Goal: Transaction & Acquisition: Purchase product/service

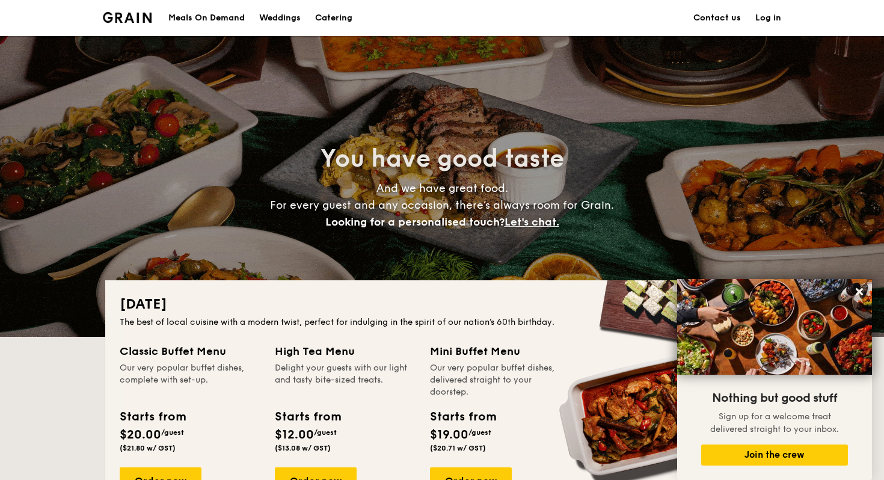
click at [334, 17] on h1 "Catering" at bounding box center [333, 18] width 37 height 36
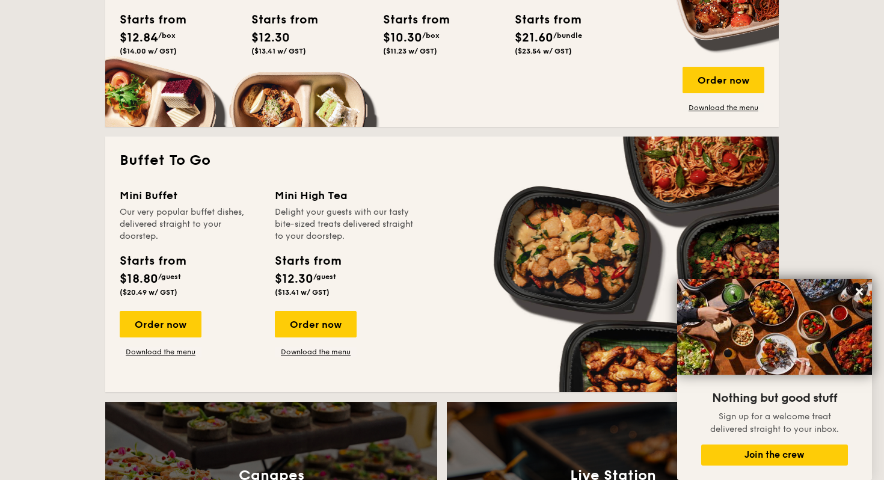
scroll to position [940, 0]
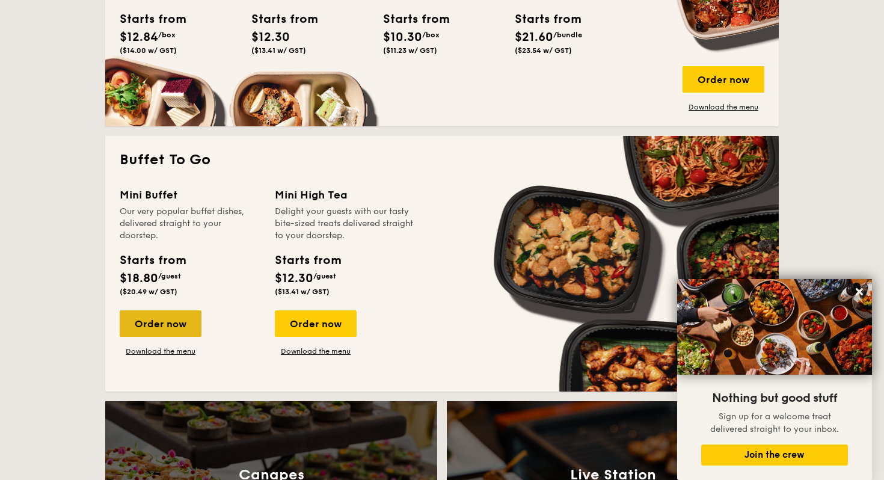
click at [145, 321] on div "Order now" at bounding box center [161, 323] width 82 height 26
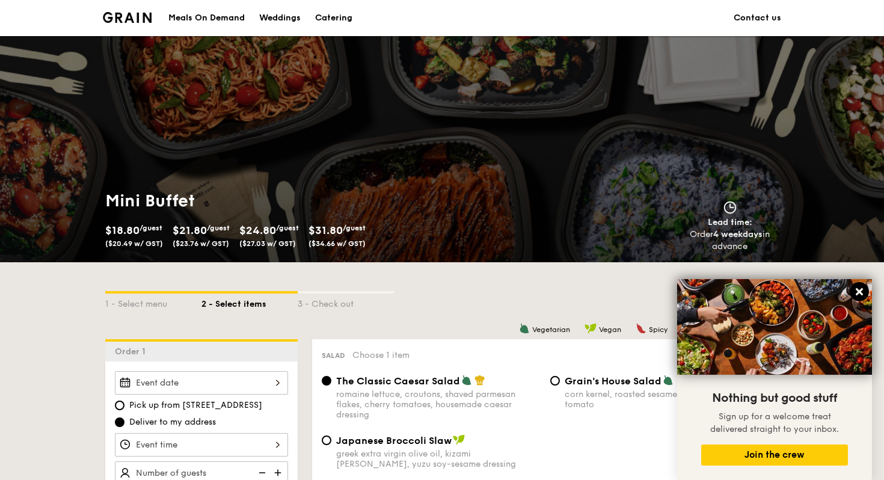
click at [858, 295] on icon at bounding box center [859, 291] width 11 height 11
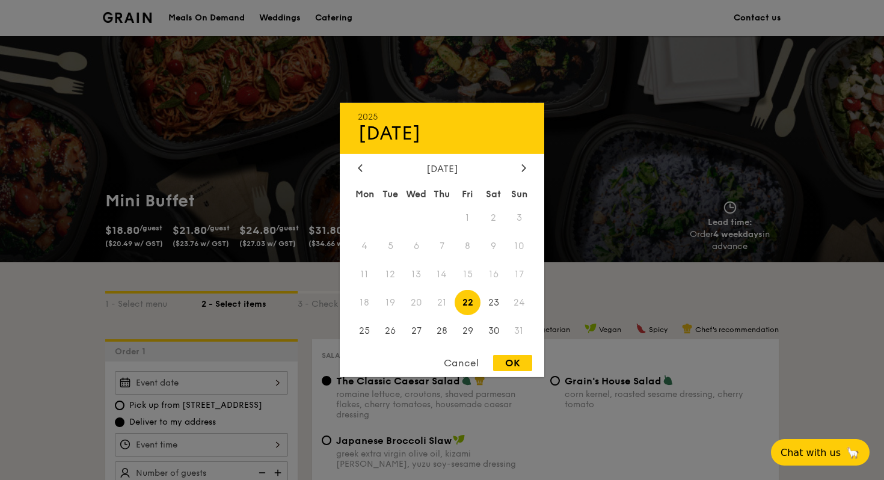
click at [205, 384] on div "2025 Aug [DATE] Tue Wed Thu Fri Sat Sun 1 2 3 4 5 6 7 8 9 10 11 12 13 14 15 16 …" at bounding box center [201, 382] width 173 height 23
click at [499, 302] on span "23" at bounding box center [493, 302] width 26 height 26
click at [514, 359] on div "OK" at bounding box center [512, 363] width 39 height 16
type input "[DATE]"
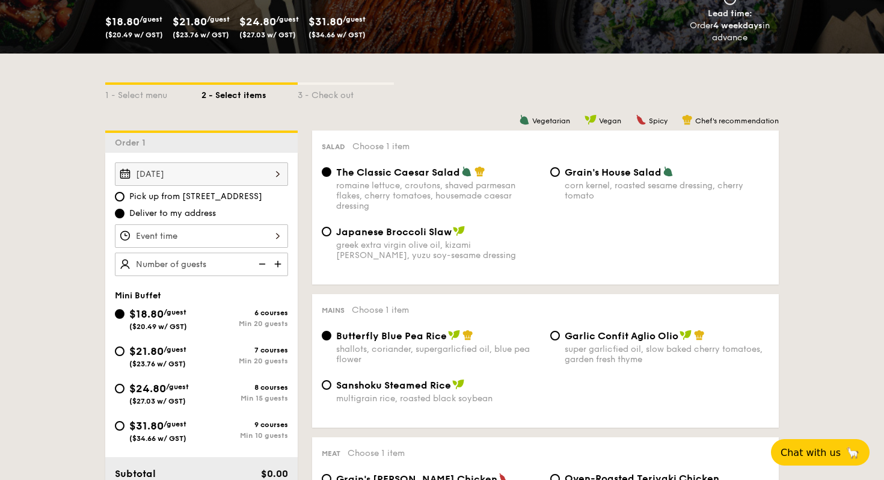
scroll to position [53, 0]
click at [172, 244] on div "12 1 2 3 4 5 6 7 8 9 10 11 00 15 30 45 am pm Cancel OK" at bounding box center [201, 235] width 173 height 23
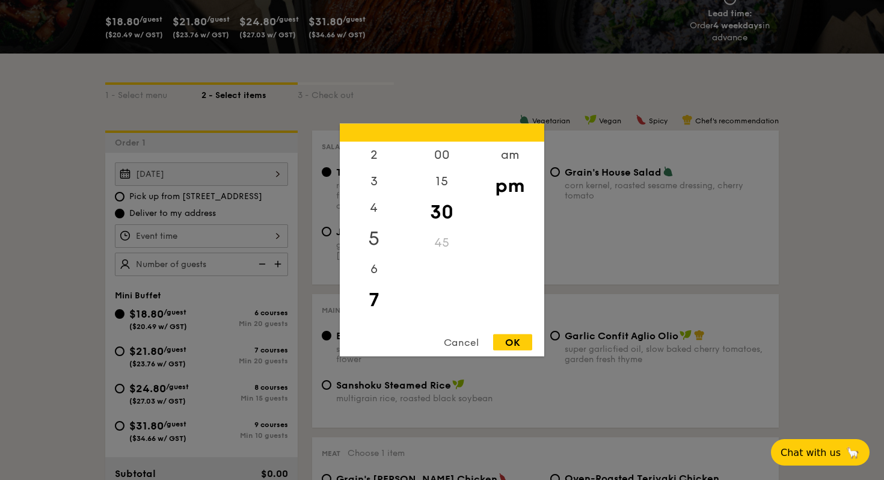
click at [376, 238] on div "5" at bounding box center [374, 238] width 68 height 35
click at [514, 339] on div "OK" at bounding box center [512, 342] width 39 height 16
type input "5:30PM"
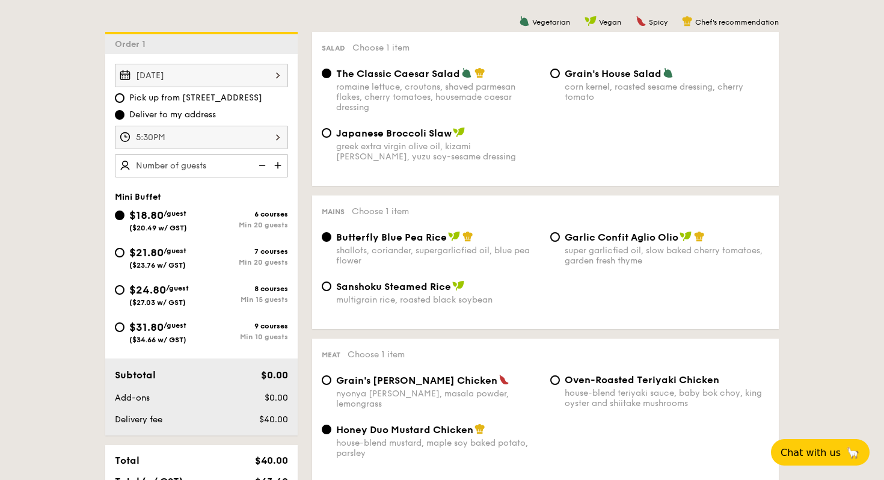
scroll to position [311, 0]
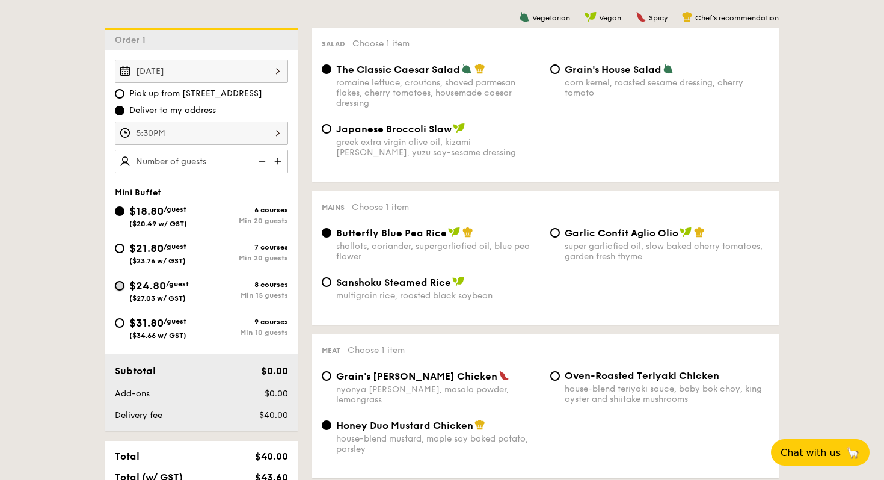
click at [118, 286] on input "$24.80 /guest ($27.03 w/ GST) 8 courses Min 15 guests" at bounding box center [120, 286] width 10 height 10
radio input "true"
radio input "false"
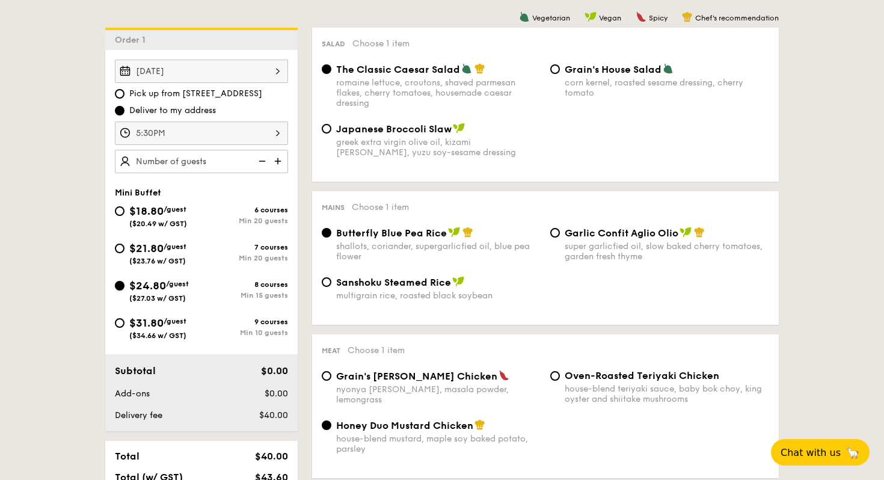
radio input "true"
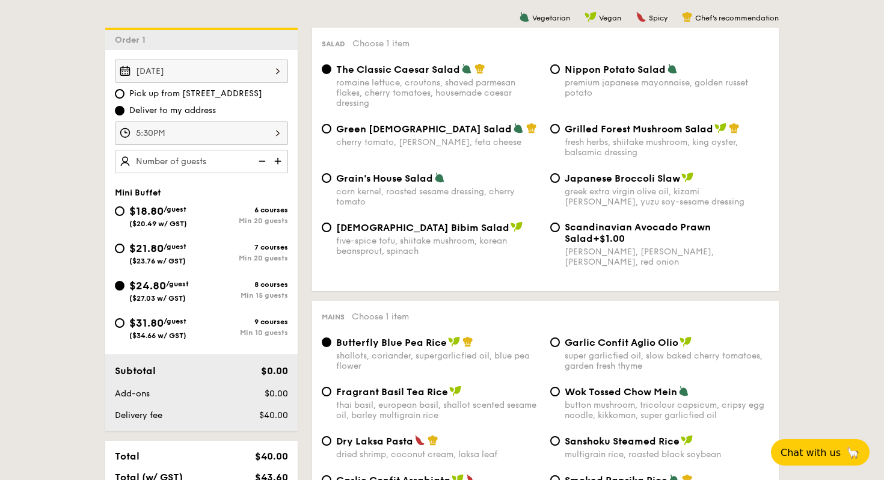
click at [432, 104] on div "romaine lettuce, croutons, shaved parmesan flakes, cherry tomatoes, housemade c…" at bounding box center [438, 93] width 204 height 31
click at [331, 74] on input "The Classic Caesar Salad romaine lettuce, croutons, shaved parmesan flakes, che…" at bounding box center [327, 69] width 10 height 10
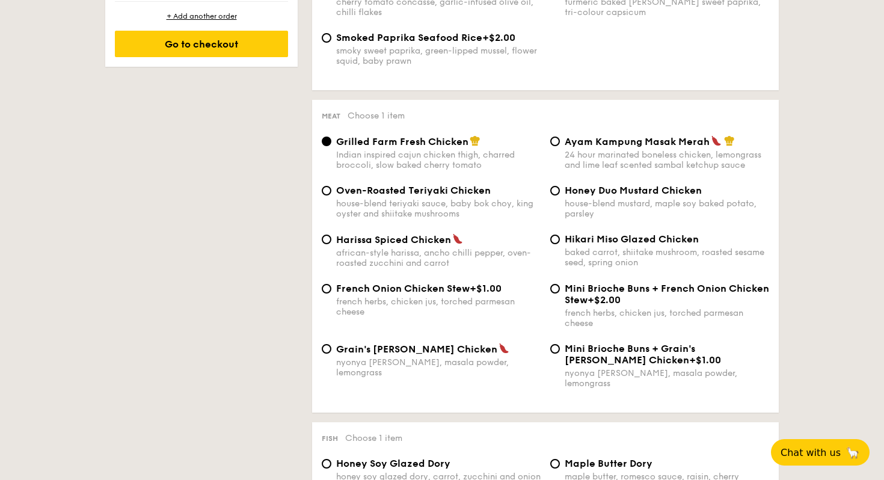
scroll to position [805, 0]
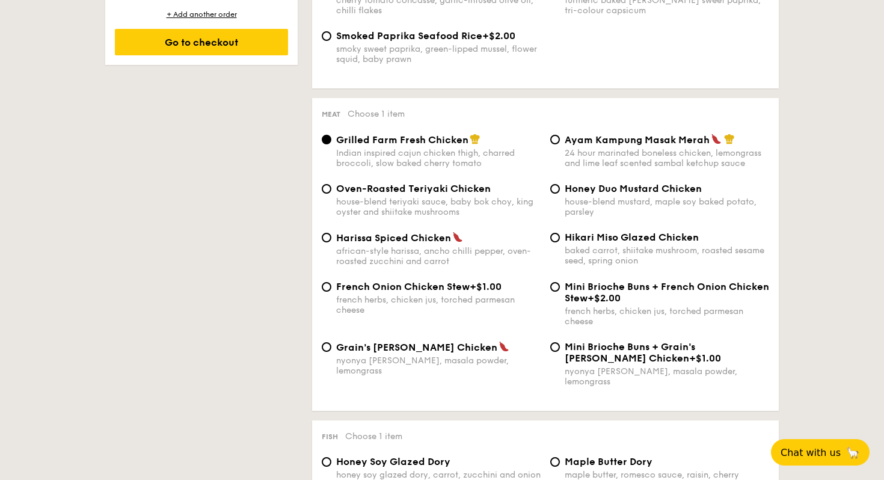
click at [582, 216] on div "house-blend mustard, maple soy baked potato, parsley" at bounding box center [667, 207] width 204 height 20
click at [560, 194] on input "Honey Duo Mustard Chicken house-blend mustard, maple soy baked potato, parsley" at bounding box center [555, 189] width 10 height 10
radio input "true"
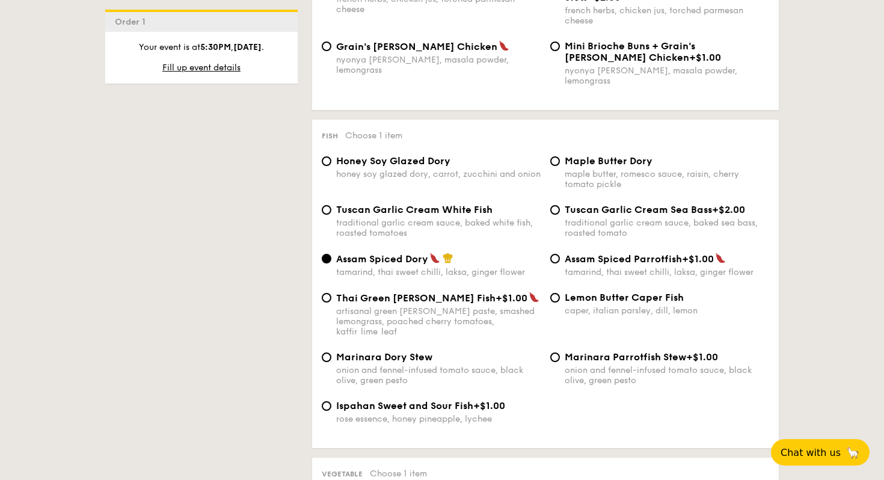
scroll to position [1121, 0]
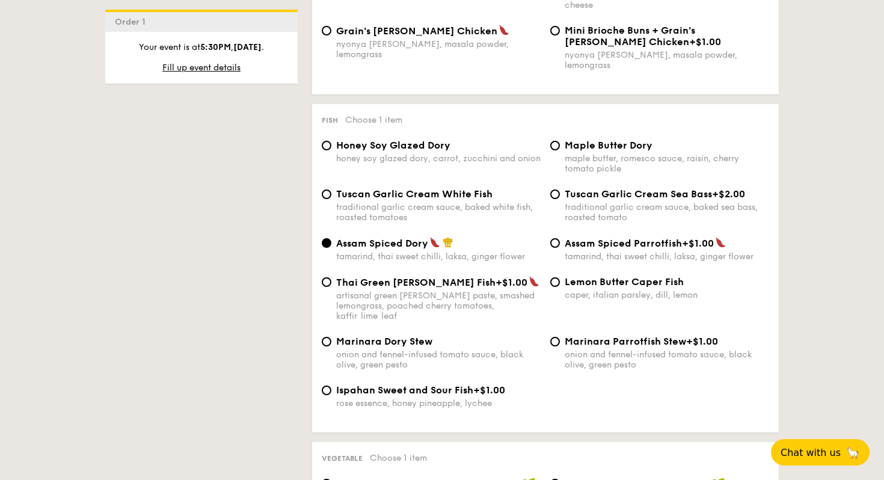
click at [475, 398] on div "rose essence, honey pineapple, lychee" at bounding box center [438, 403] width 204 height 10
click at [331, 394] on input "Ispahan Sweet and Sour Fish +$1.00 rose essence, honey pineapple, lychee" at bounding box center [327, 390] width 10 height 10
radio input "true"
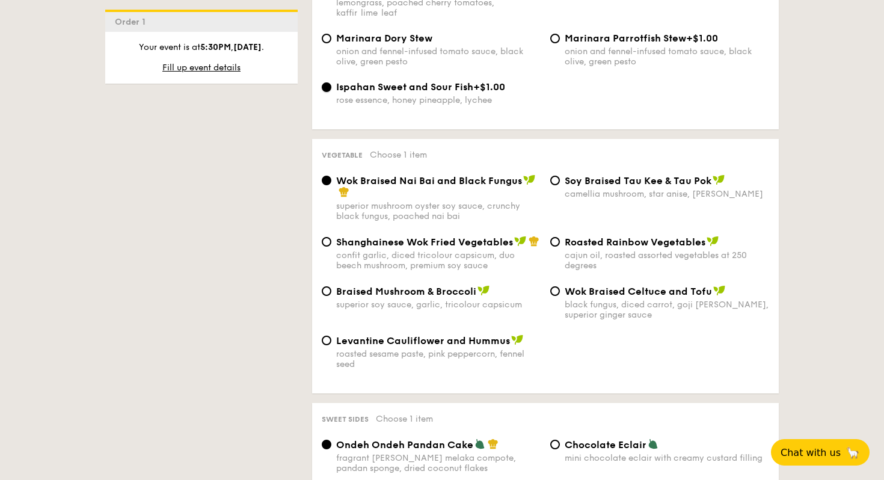
scroll to position [1426, 0]
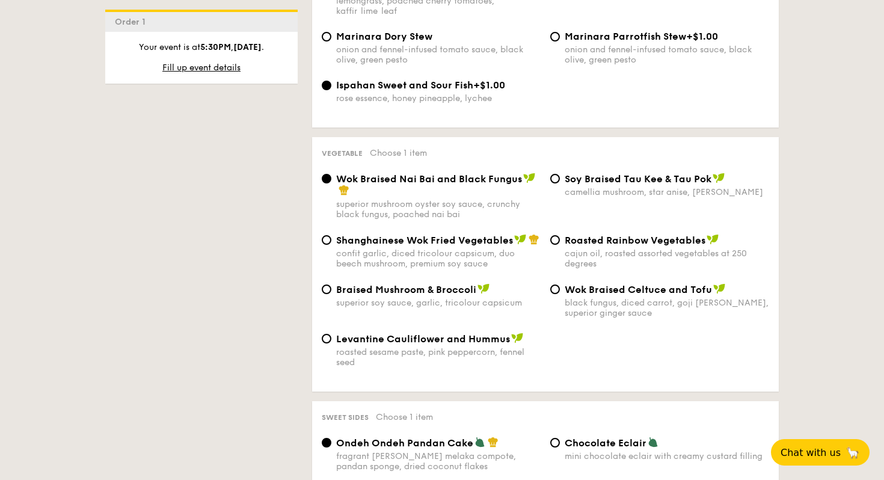
click at [608, 302] on div "black fungus, diced carrot, goji [PERSON_NAME], superior ginger sauce" at bounding box center [667, 308] width 204 height 20
click at [560, 294] on input "Wok Braised Celtuce and Tofu black fungus, diced carrot, goji [PERSON_NAME], su…" at bounding box center [555, 289] width 10 height 10
radio input "true"
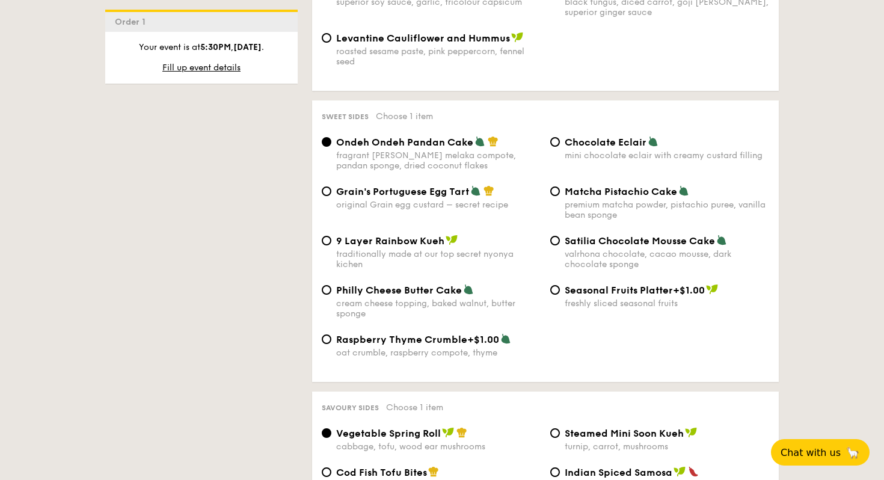
scroll to position [1730, 0]
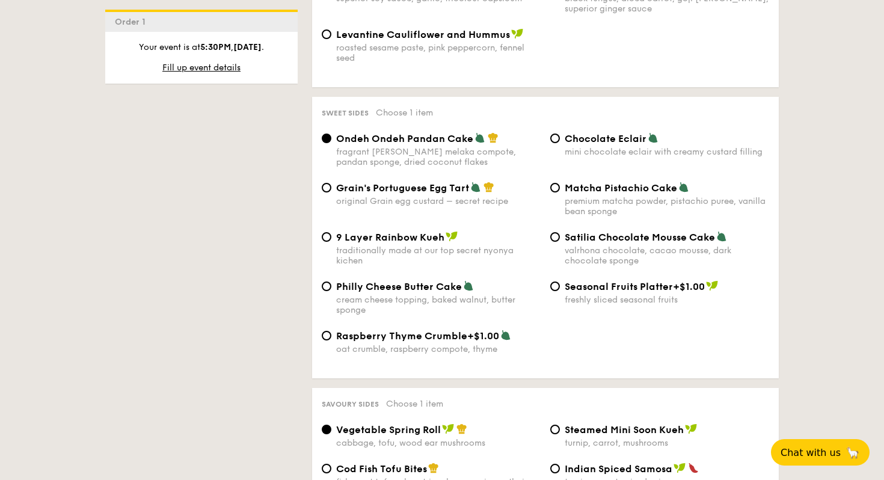
click at [418, 182] on span "Grain's Portuguese Egg Tart" at bounding box center [402, 187] width 133 height 11
click at [331, 183] on input "Grain's Portuguese Egg Tart original Grain egg custard – secret recipe" at bounding box center [327, 188] width 10 height 10
radio input "true"
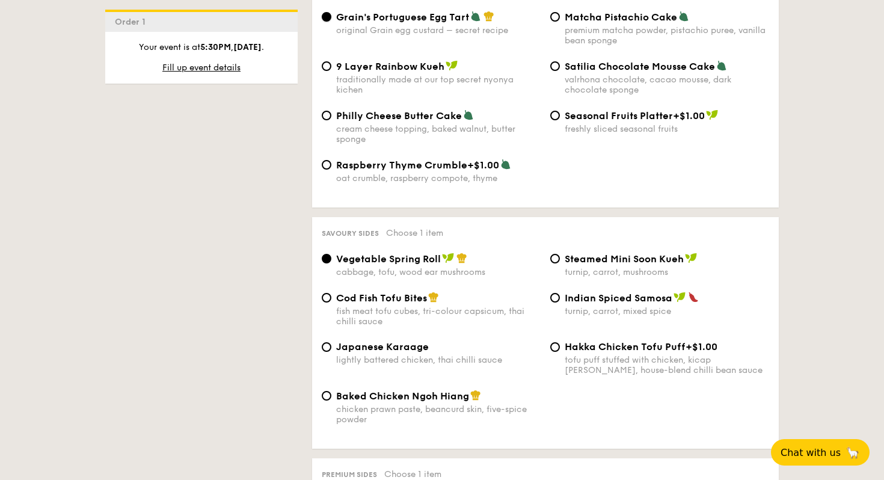
scroll to position [1934, 0]
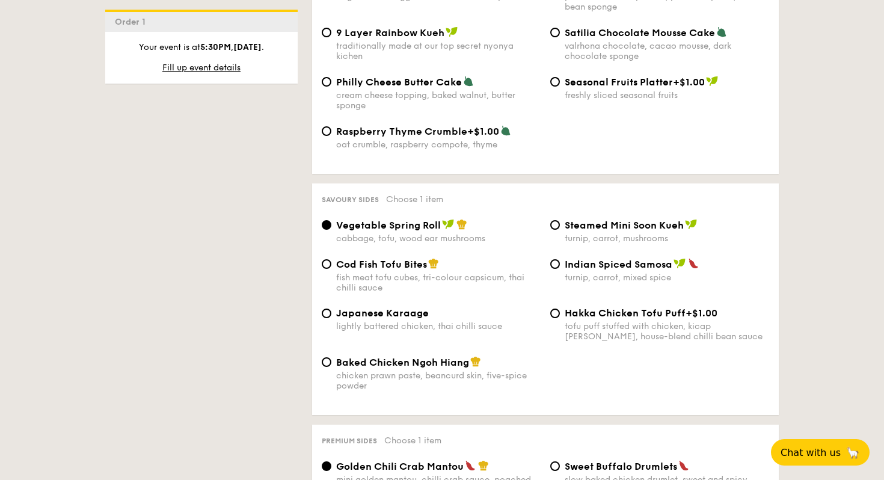
click at [411, 325] on div "lightly battered chicken, thai chilli sauce" at bounding box center [438, 326] width 204 height 10
click at [331, 318] on input "Japanese Karaage lightly battered chicken, thai chilli sauce" at bounding box center [327, 313] width 10 height 10
radio input "true"
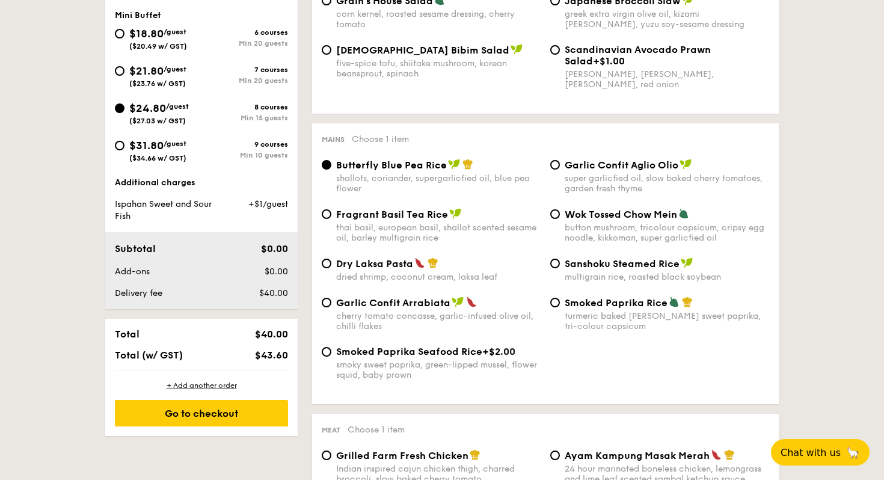
scroll to position [492, 0]
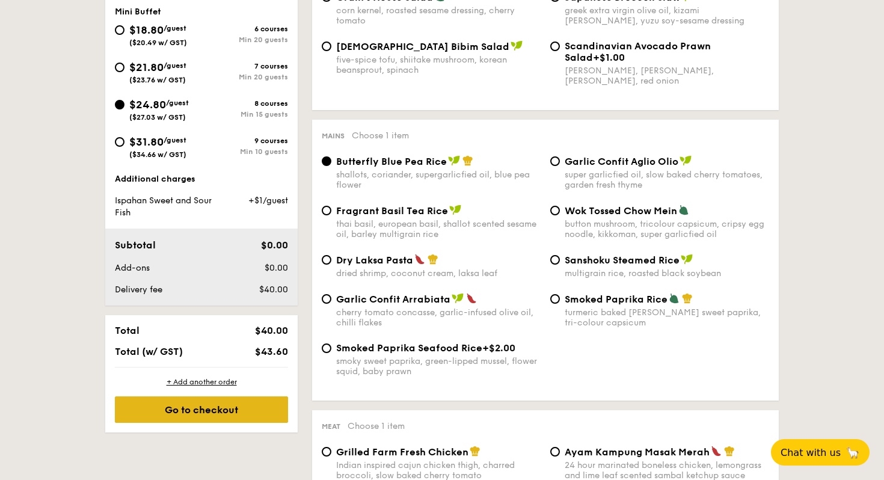
click at [235, 417] on div "Go to checkout" at bounding box center [201, 409] width 173 height 26
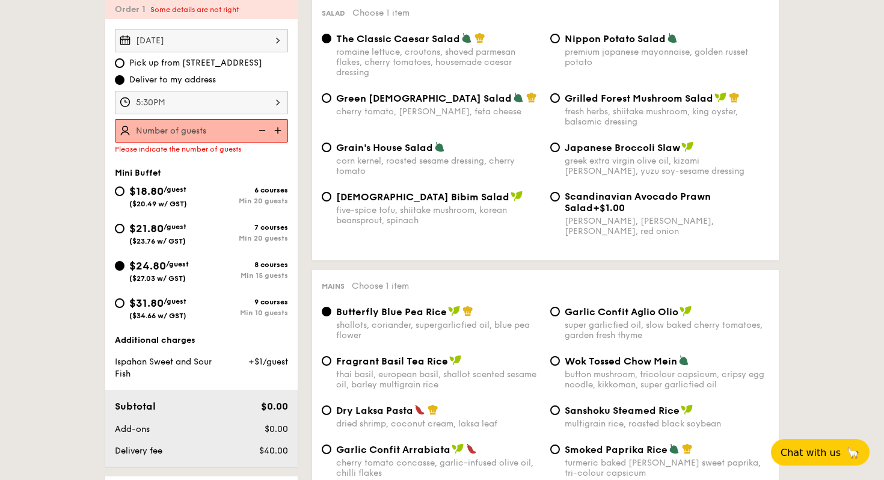
scroll to position [321, 0]
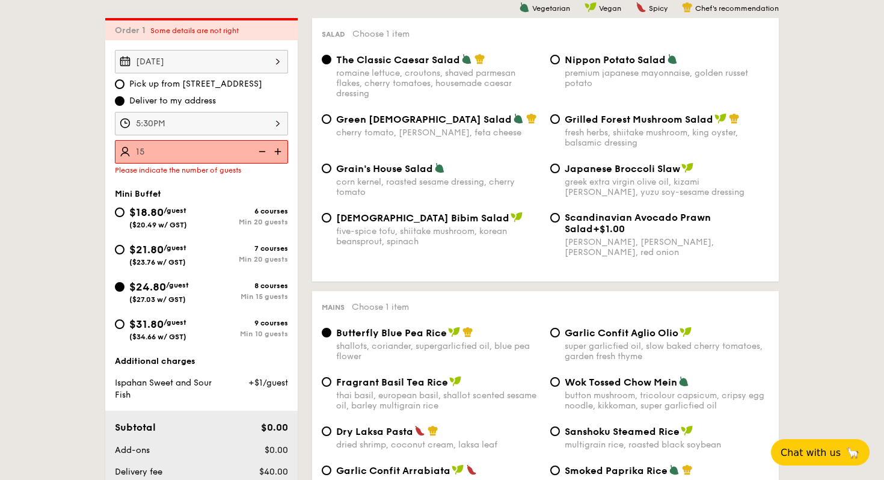
type input "15 guests"
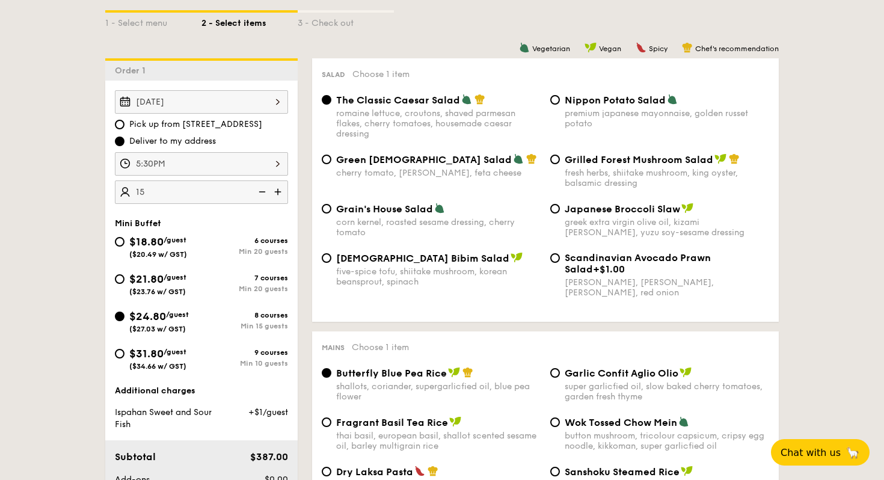
scroll to position [345, 0]
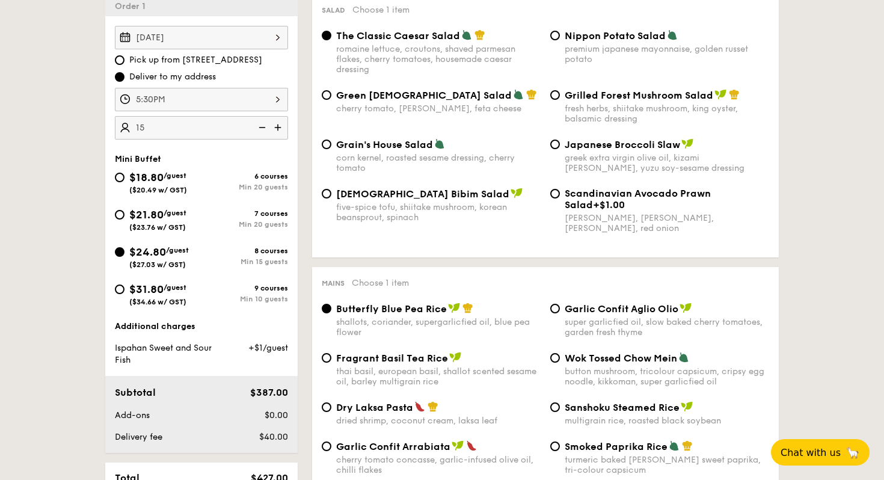
click at [164, 286] on span "$31.80" at bounding box center [146, 289] width 34 height 13
click at [124, 286] on input "$31.80 /guest ($34.66 w/ GST) 9 courses Min 10 guests" at bounding box center [120, 289] width 10 height 10
radio input "true"
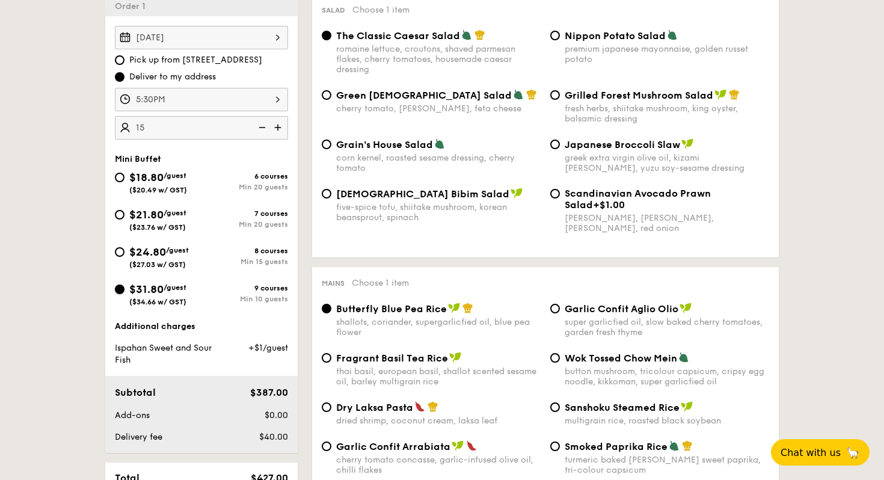
radio input "false"
radio input "true"
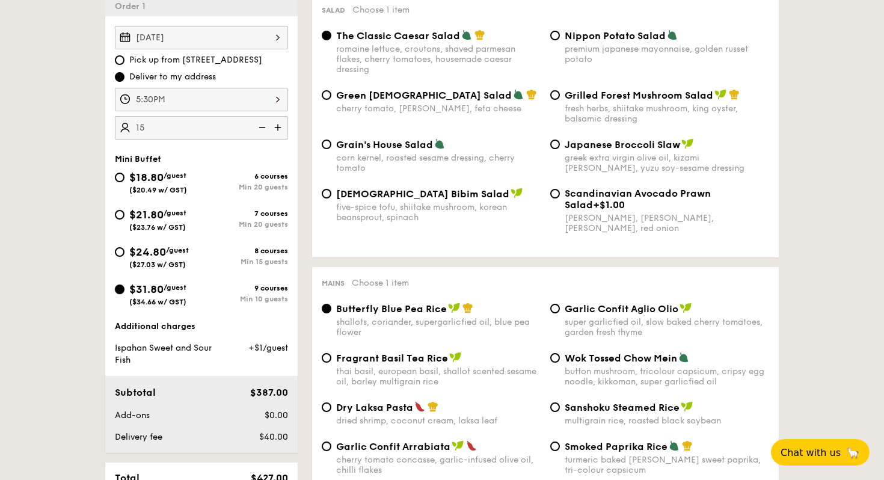
radio input "true"
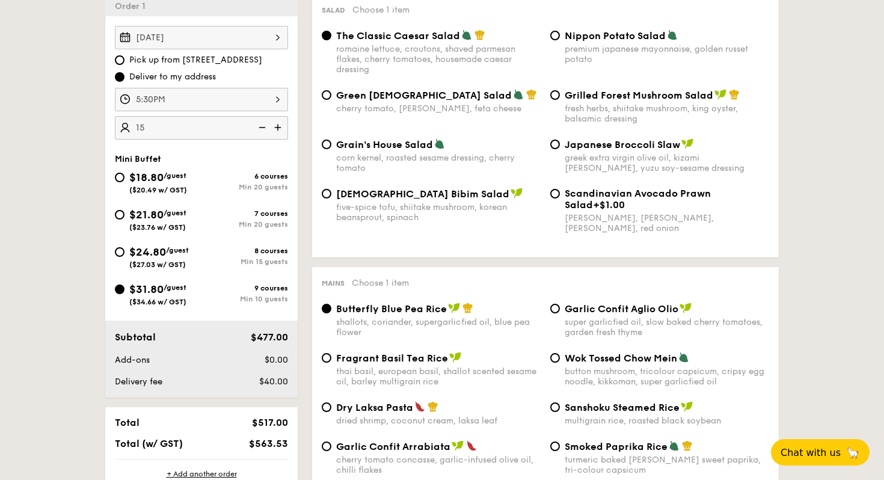
click at [260, 129] on img at bounding box center [261, 127] width 18 height 23
type input "10 guests"
click at [260, 129] on img at bounding box center [261, 127] width 18 height 23
click at [223, 256] on div "8 courses Min 15 guests" at bounding box center [244, 256] width 87 height 19
click at [124, 256] on input "$24.80 /guest ($27.03 w/ GST) 8 courses Min 15 guests" at bounding box center [120, 252] width 10 height 10
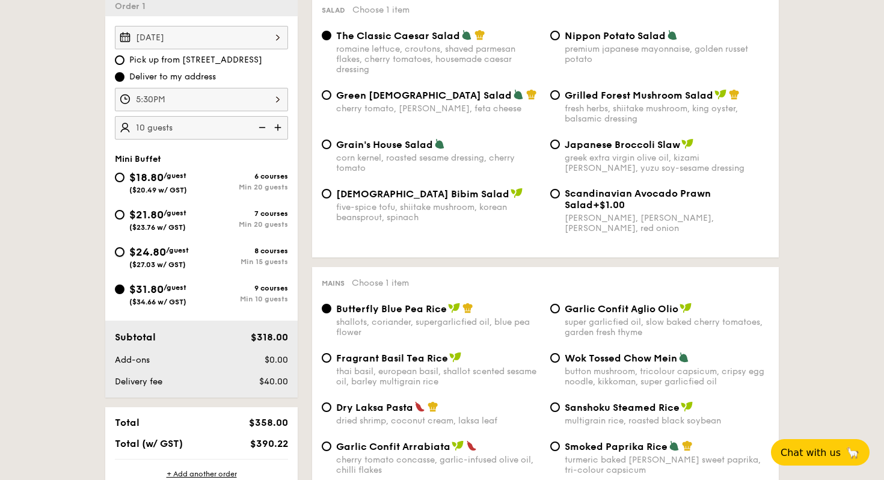
radio input "true"
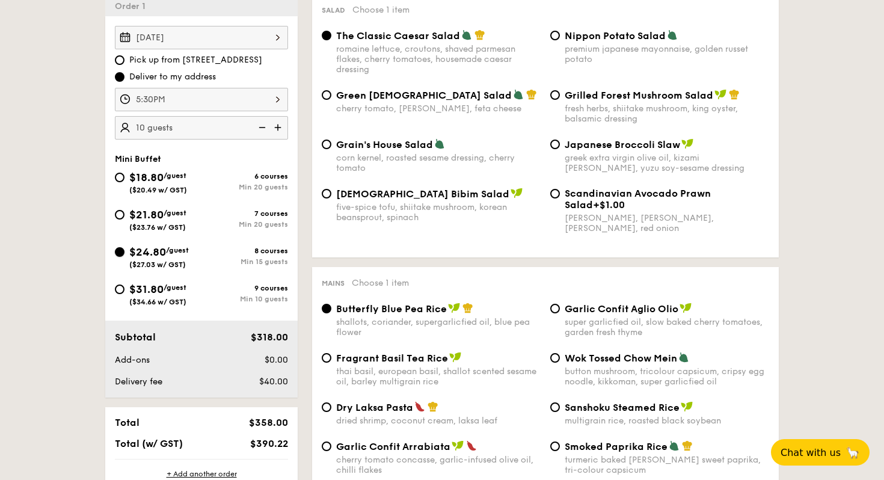
radio input "true"
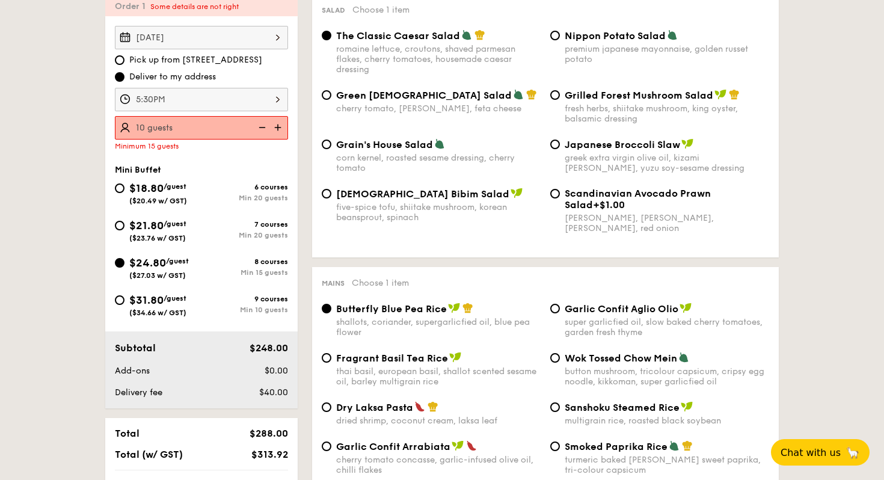
click at [275, 123] on img at bounding box center [279, 127] width 18 height 23
type input "15 guests"
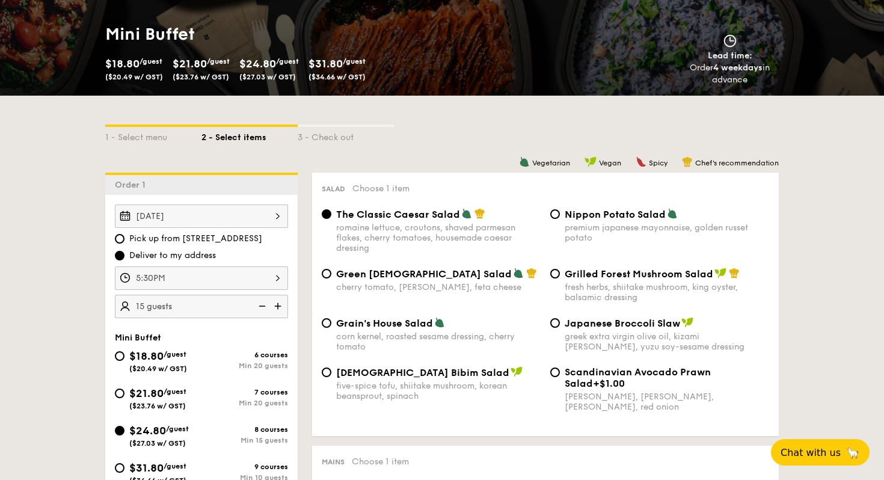
scroll to position [170, 0]
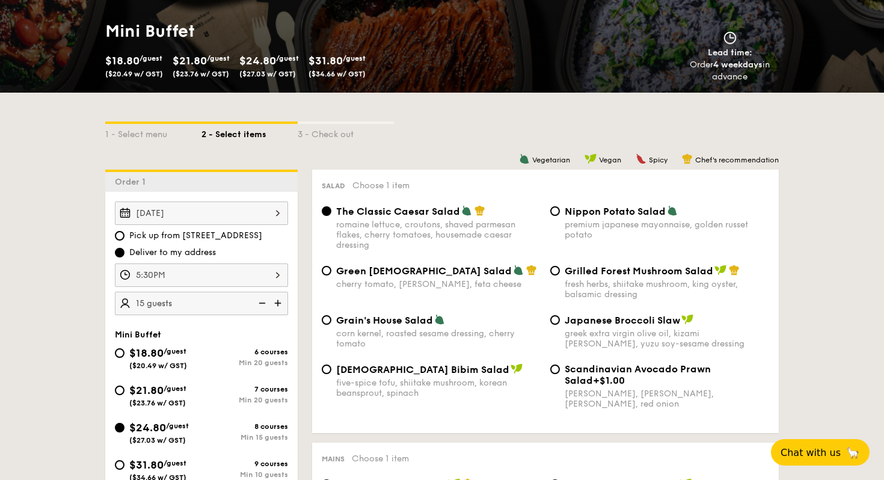
click at [593, 221] on div "premium japanese mayonnaise, golden russet potato" at bounding box center [667, 229] width 204 height 20
click at [560, 216] on input "Nippon Potato Salad premium japanese mayonnaise, golden russet potato" at bounding box center [555, 211] width 10 height 10
radio input "true"
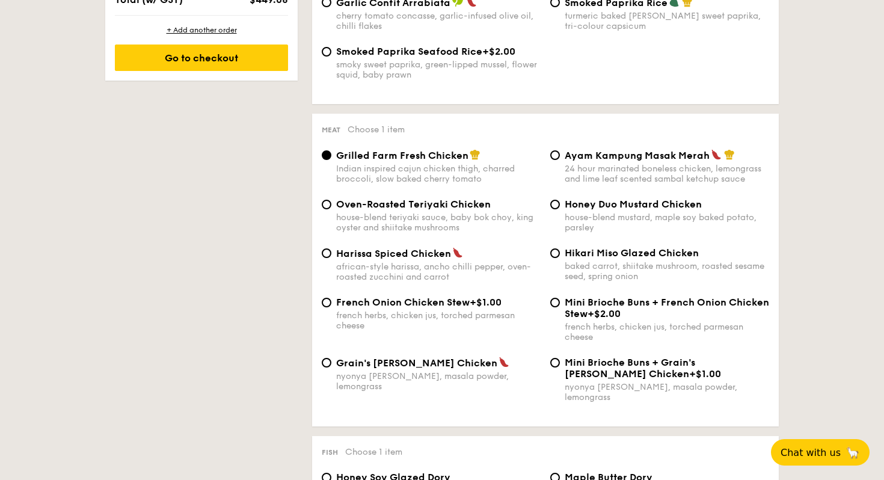
scroll to position [789, 0]
click at [658, 230] on div "house-blend mustard, maple soy baked potato, parsley" at bounding box center [667, 222] width 204 height 20
click at [560, 209] on input "Honey Duo Mustard Chicken house-blend mustard, maple soy baked potato, parsley" at bounding box center [555, 204] width 10 height 10
radio input "true"
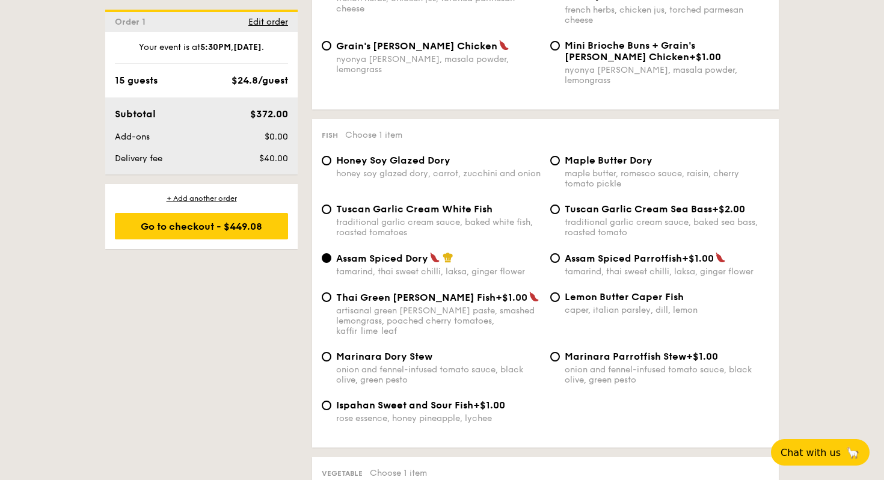
scroll to position [1126, 0]
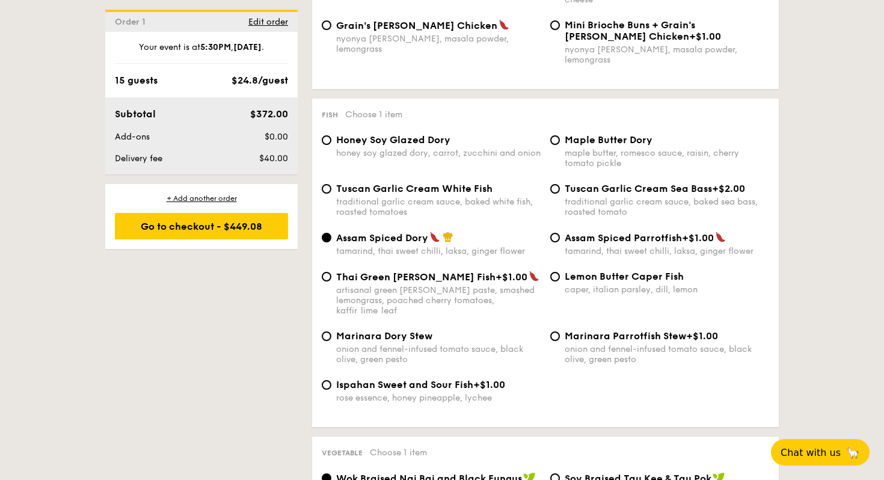
click at [359, 393] on div "rose essence, honey pineapple, lychee" at bounding box center [438, 398] width 204 height 10
click at [331, 387] on input "Ispahan Sweet and Sour Fish +$1.00 rose essence, honey pineapple, lychee" at bounding box center [327, 385] width 10 height 10
radio input "true"
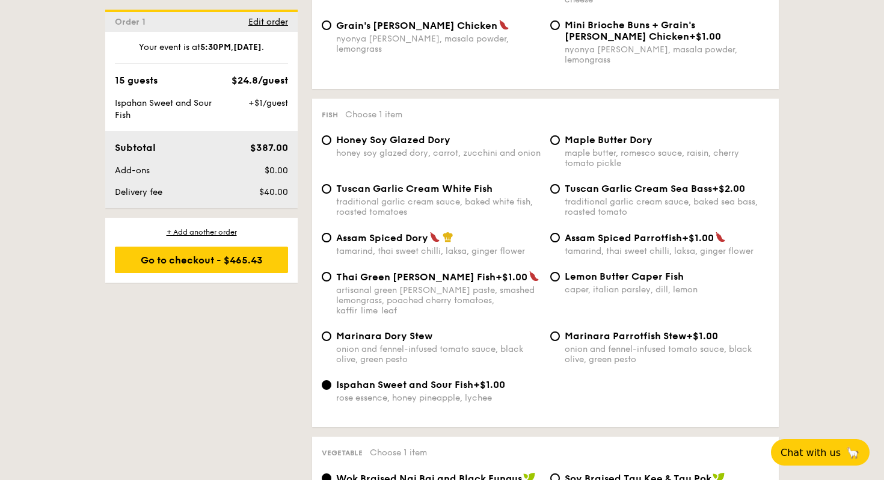
click at [604, 159] on div "maple butter, romesco sauce, raisin, cherry tomato pickle" at bounding box center [667, 158] width 204 height 20
click at [560, 145] on input "Maple Butter Dory maple butter, romesco sauce, raisin, cherry tomato pickle" at bounding box center [555, 140] width 10 height 10
radio input "true"
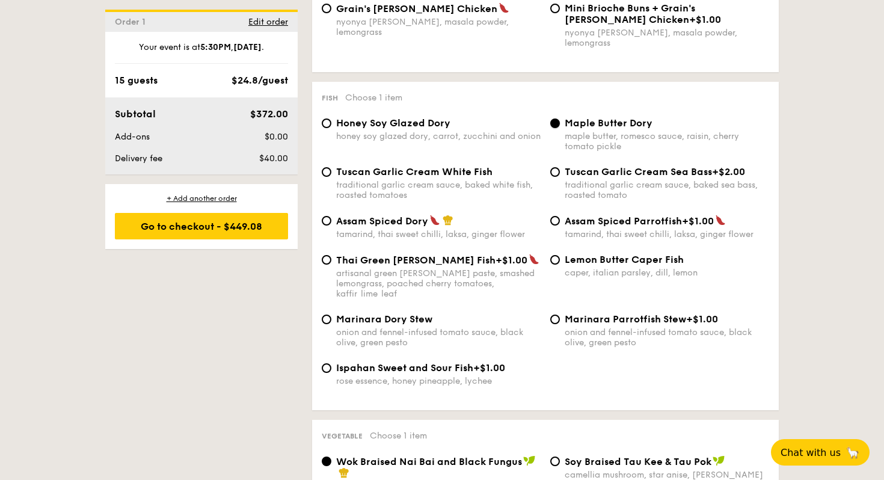
scroll to position [1173, 0]
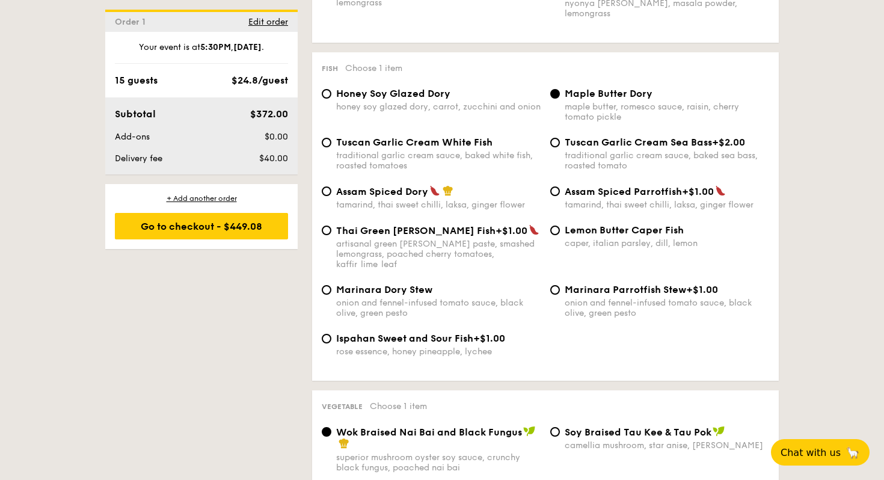
click at [597, 243] on div "caper, italian parsley, dill, lemon" at bounding box center [667, 243] width 204 height 10
click at [560, 235] on input "Lemon Butter Caper Fish caper, italian parsley, dill, lemon" at bounding box center [555, 230] width 10 height 10
radio input "true"
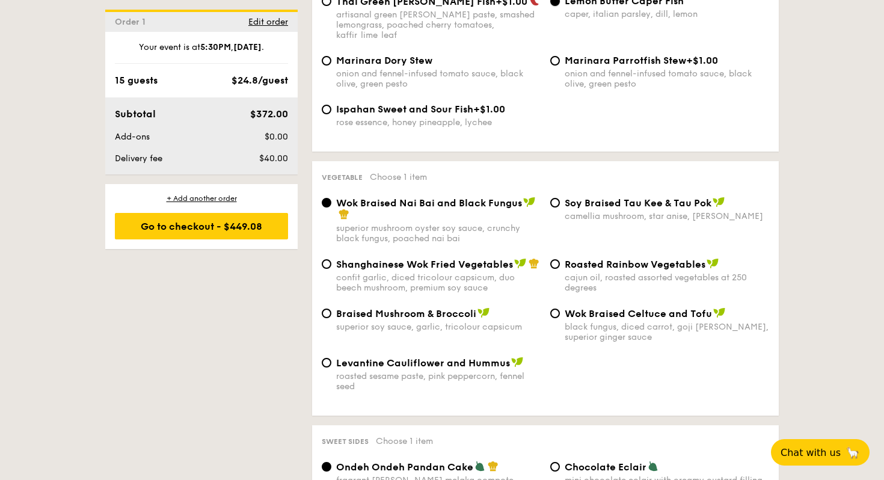
scroll to position [1405, 0]
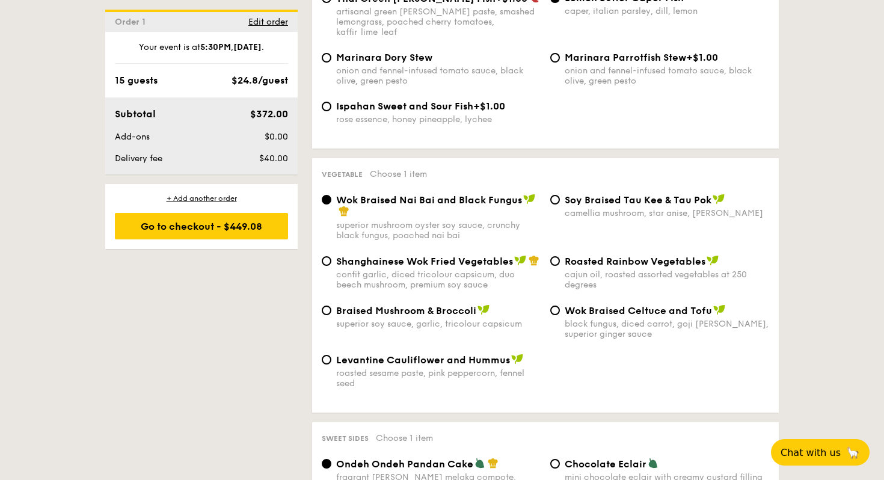
click at [434, 319] on div "superior soy sauce, garlic, tricolour capsicum" at bounding box center [438, 324] width 204 height 10
click at [331, 315] on input "Braised Mushroom & Broccoli superior soy sauce, garlic, tricolour capsicum" at bounding box center [327, 310] width 10 height 10
radio input "true"
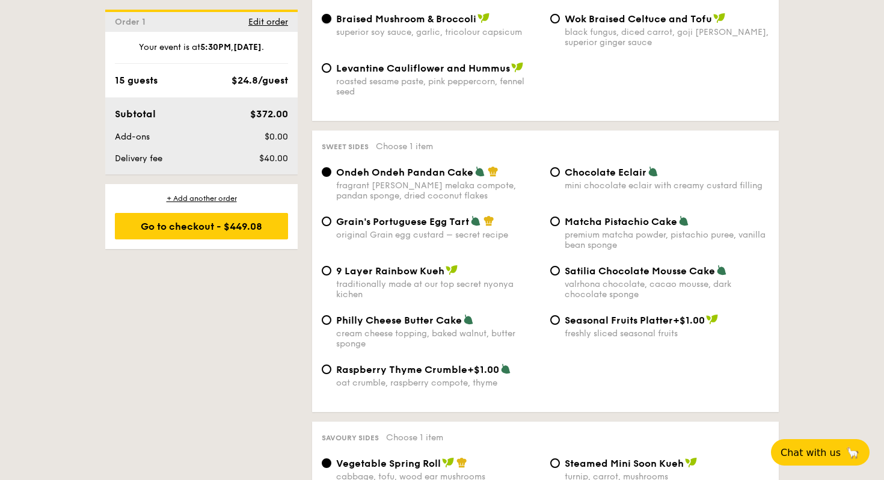
scroll to position [1700, 0]
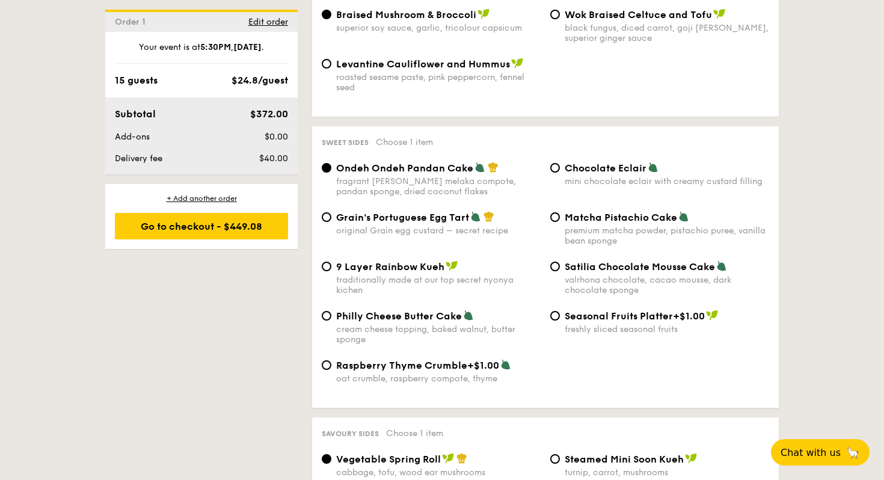
click at [382, 225] on div "original Grain egg custard – secret recipe" at bounding box center [438, 230] width 204 height 10
click at [331, 220] on input "Grain's Portuguese Egg Tart original Grain egg custard – secret recipe" at bounding box center [327, 217] width 10 height 10
radio input "true"
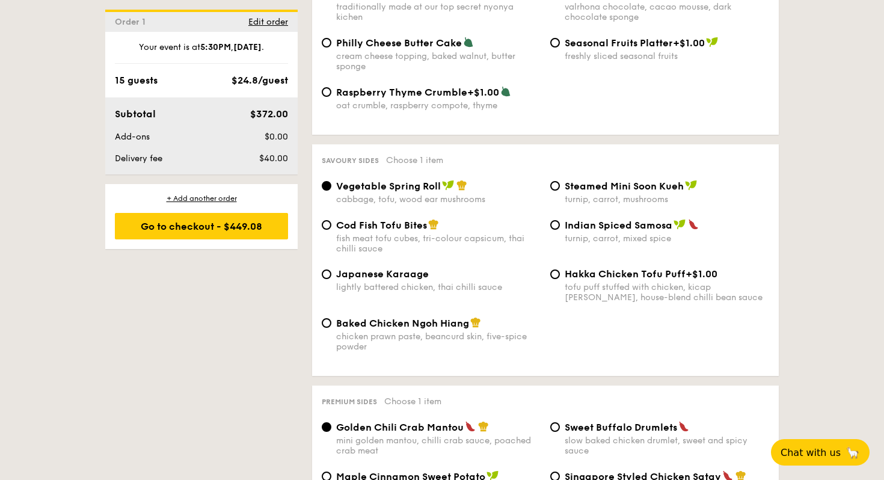
scroll to position [1978, 0]
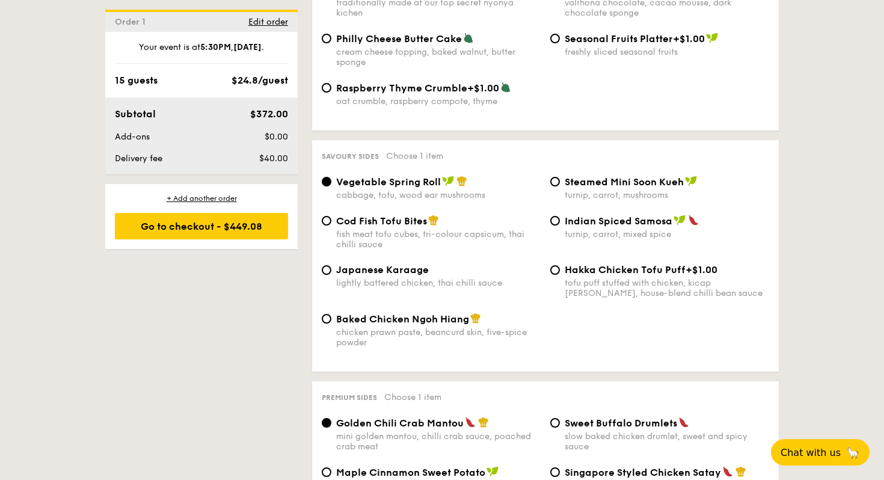
click at [423, 268] on span "Japanese Karaage" at bounding box center [382, 269] width 93 height 11
click at [331, 268] on input "Japanese Karaage lightly battered chicken, thai chilli sauce" at bounding box center [327, 270] width 10 height 10
radio input "true"
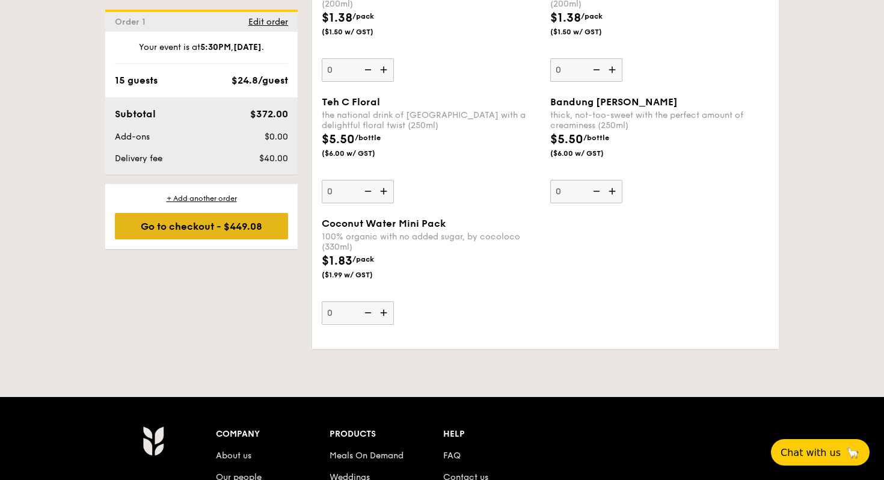
scroll to position [3603, 0]
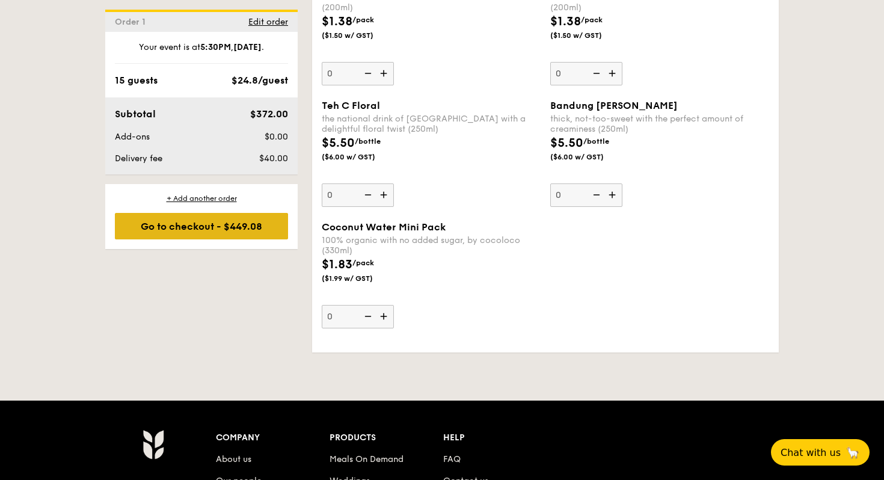
click at [168, 231] on div "Go to checkout - $449.08" at bounding box center [201, 226] width 173 height 26
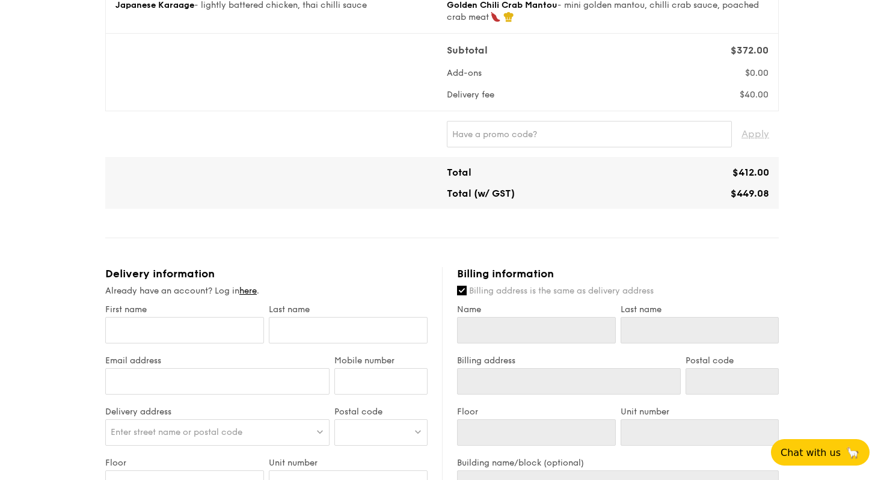
scroll to position [344, 0]
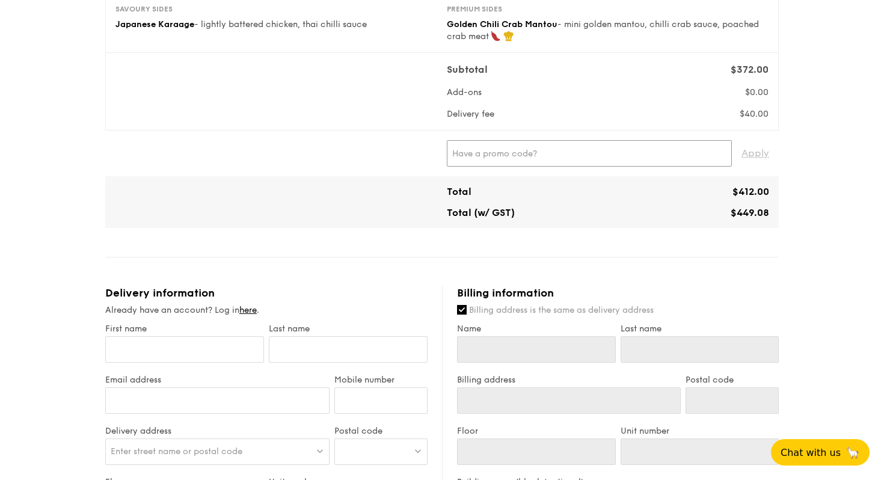
click at [501, 153] on input "text" at bounding box center [589, 153] width 285 height 26
click at [755, 150] on span "Apply" at bounding box center [755, 153] width 28 height 26
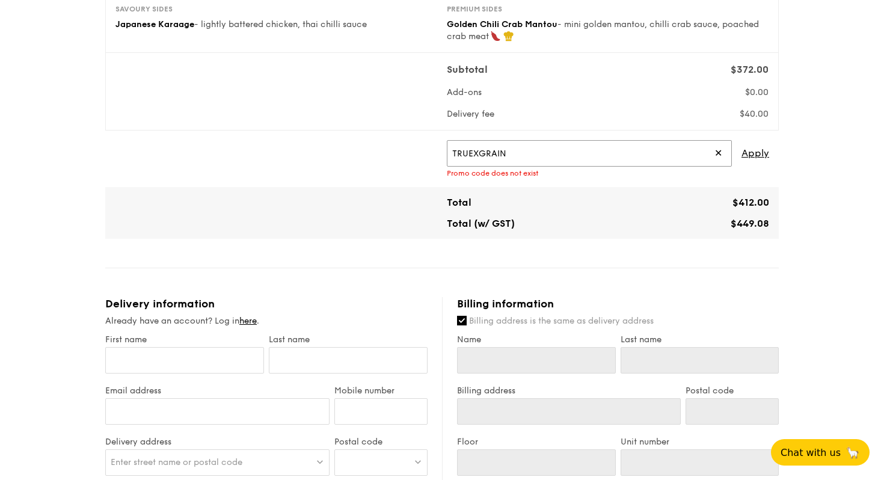
click at [564, 155] on input "TRUEXGRAIN" at bounding box center [589, 153] width 285 height 26
click at [762, 145] on span "Apply" at bounding box center [755, 153] width 28 height 26
click at [465, 148] on input "TRUE10" at bounding box center [589, 153] width 285 height 26
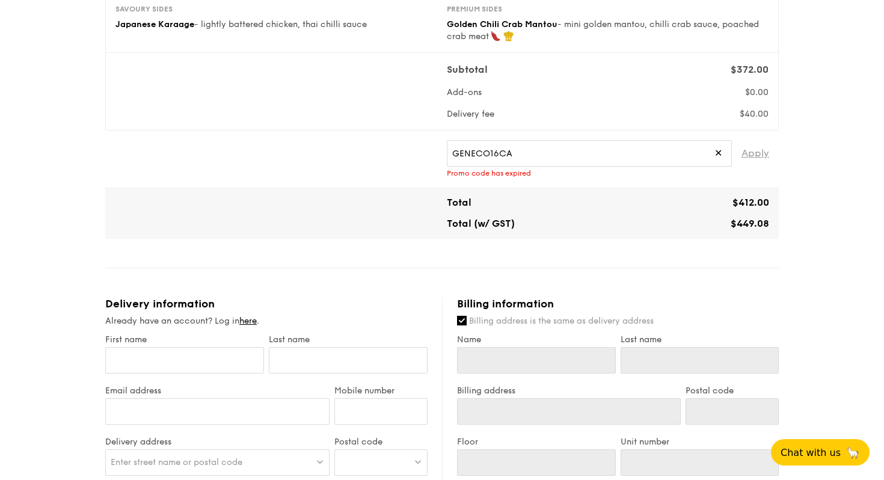
click at [750, 158] on span "Apply" at bounding box center [755, 153] width 28 height 26
click at [489, 157] on input "GENECO16CA" at bounding box center [589, 153] width 285 height 26
paste input "RF277205"
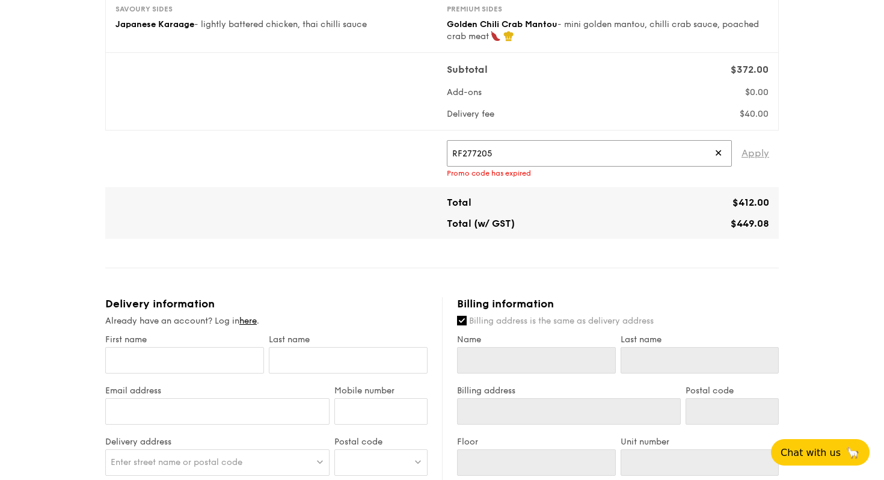
type input "RF277205"
click at [761, 151] on span "Apply" at bounding box center [755, 153] width 28 height 26
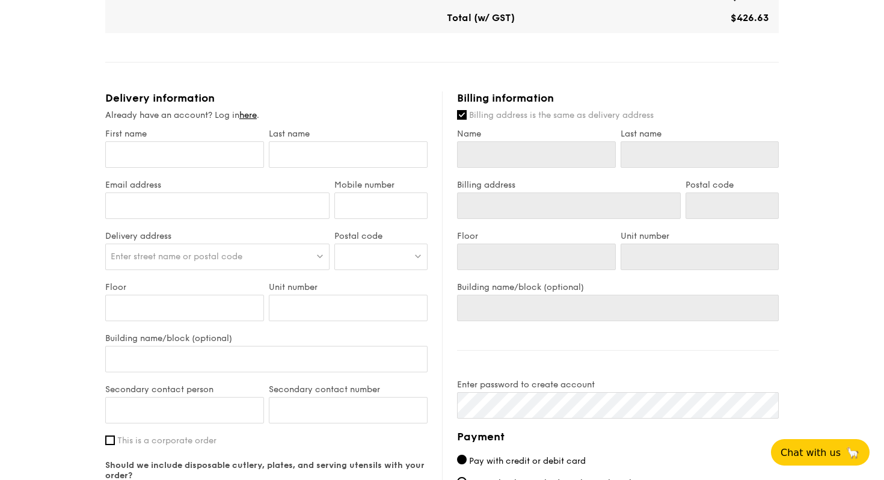
scroll to position [555, 0]
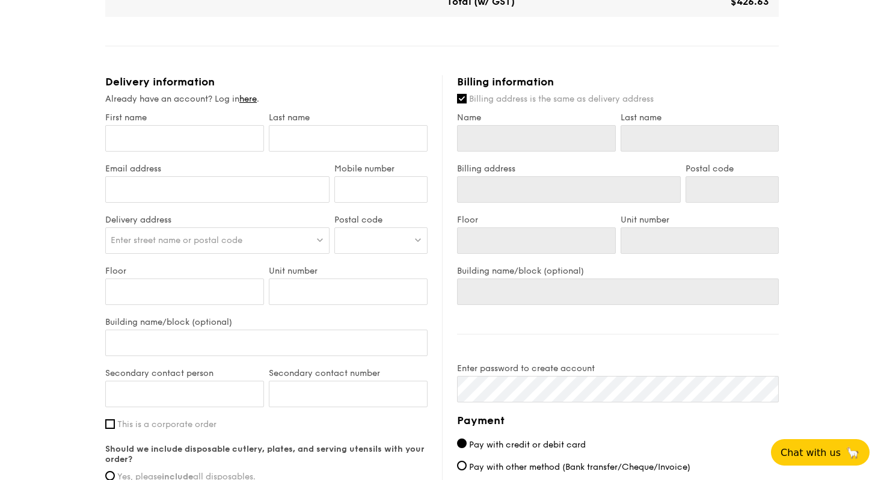
click at [215, 153] on div "First name" at bounding box center [185, 137] width 164 height 51
click at [215, 134] on input "First name" at bounding box center [184, 138] width 159 height 26
type input "[PERSON_NAME]"
type input "[EMAIL_ADDRESS][DOMAIN_NAME]"
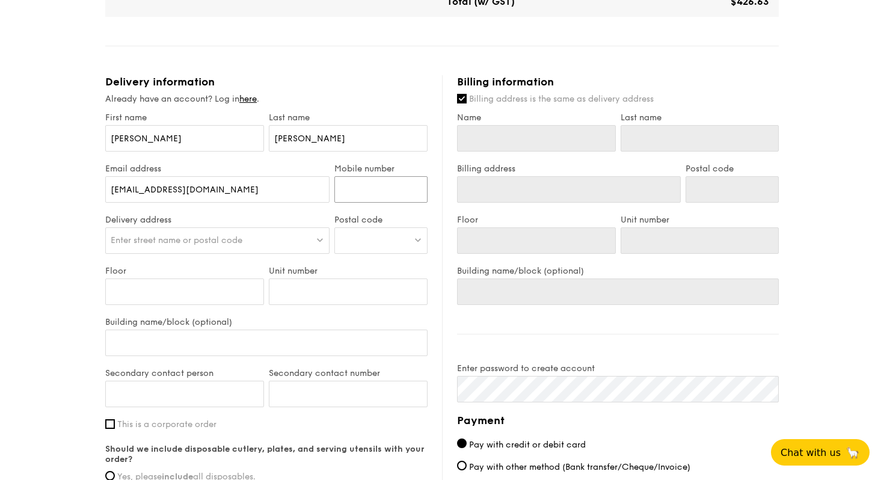
type input "6591069867"
type input "[PERSON_NAME]"
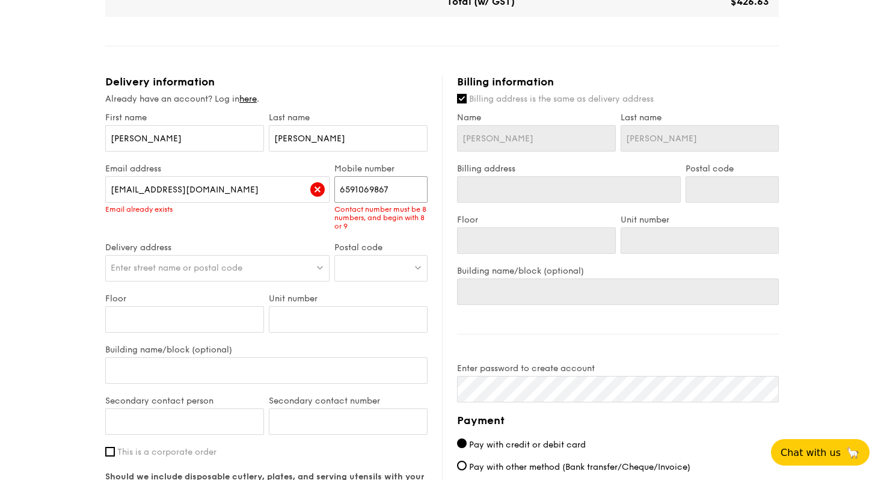
click at [358, 191] on input "6591069867" at bounding box center [380, 189] width 93 height 26
click at [349, 189] on input "6591069867" at bounding box center [380, 189] width 93 height 26
type input "91069867"
click at [239, 192] on input "[EMAIL_ADDRESS][DOMAIN_NAME]" at bounding box center [217, 189] width 224 height 26
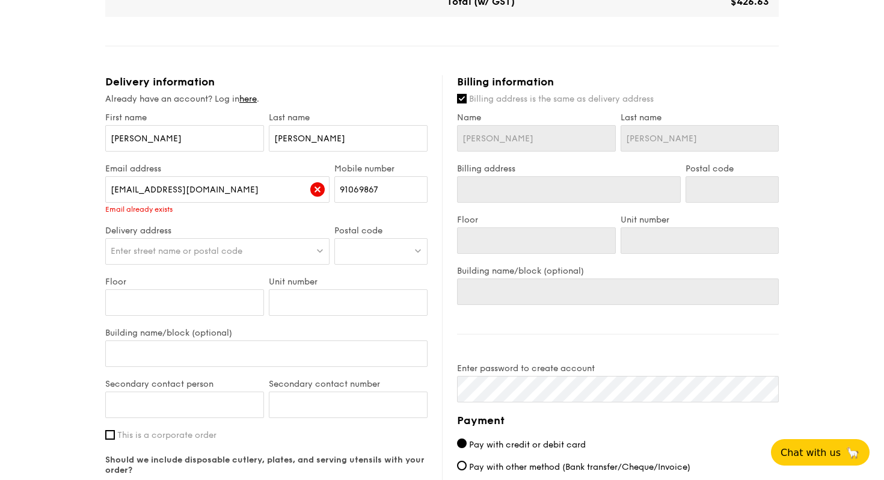
click at [131, 233] on label "Delivery address" at bounding box center [217, 230] width 224 height 10
click at [252, 96] on link "here" at bounding box center [247, 99] width 17 height 10
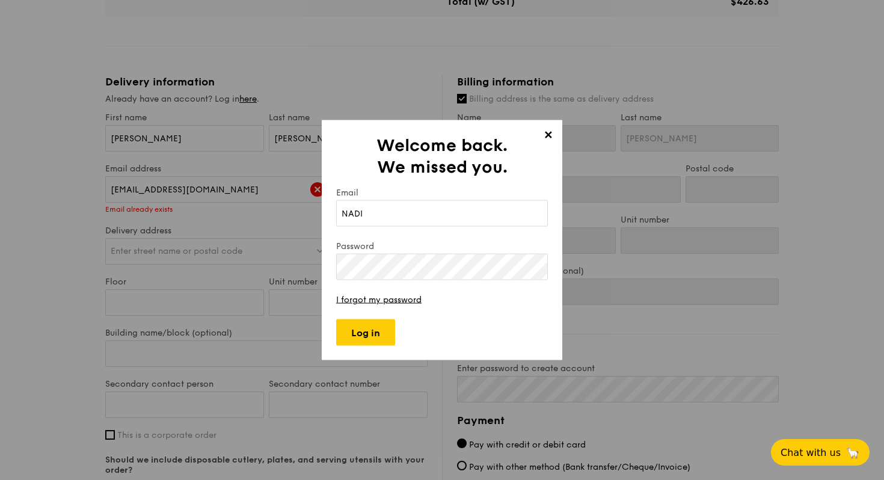
type input "[EMAIL_ADDRESS][DOMAIN_NAME]"
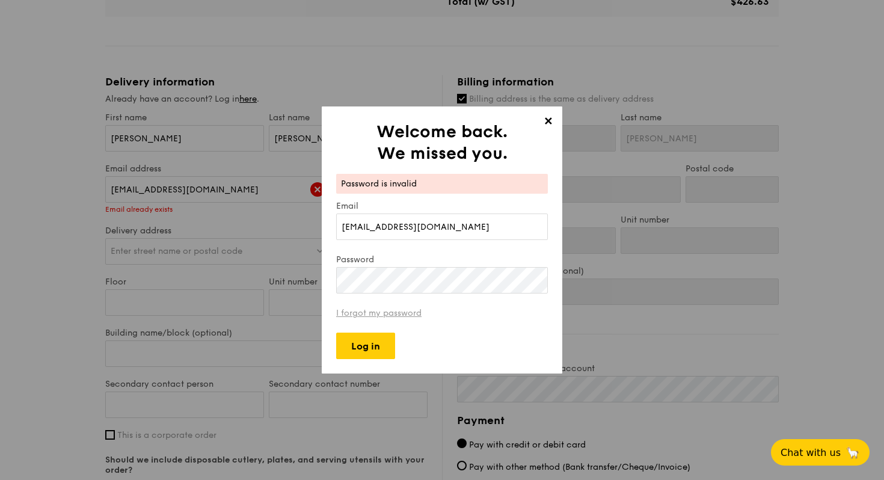
click at [389, 314] on link "I forgot my password" at bounding box center [378, 313] width 85 height 10
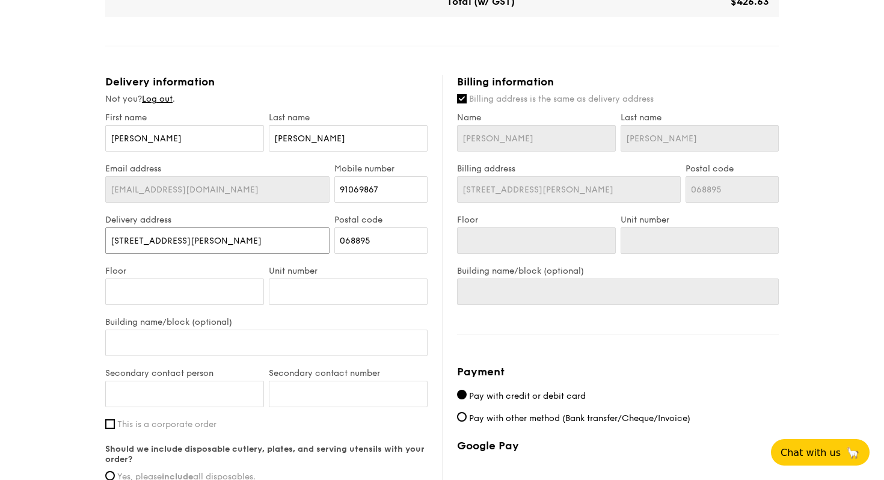
click at [245, 248] on input "[STREET_ADDRESS][PERSON_NAME]" at bounding box center [217, 240] width 224 height 26
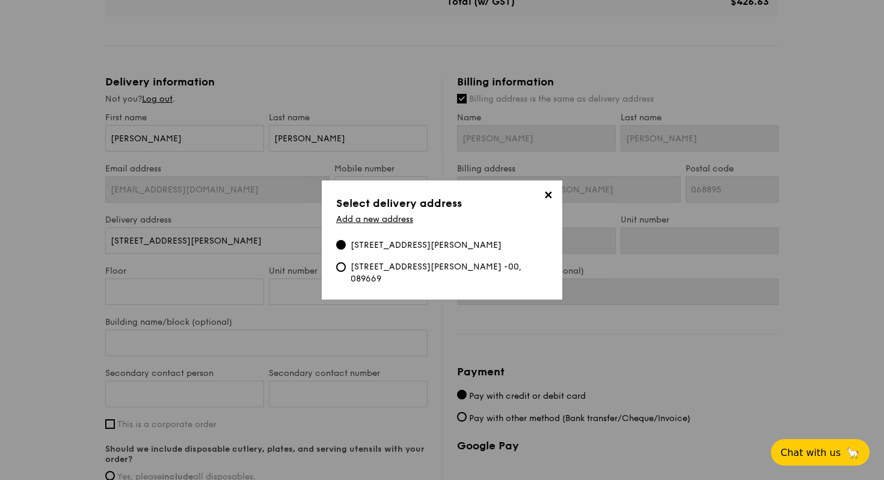
click at [542, 200] on span "✕" at bounding box center [547, 197] width 17 height 17
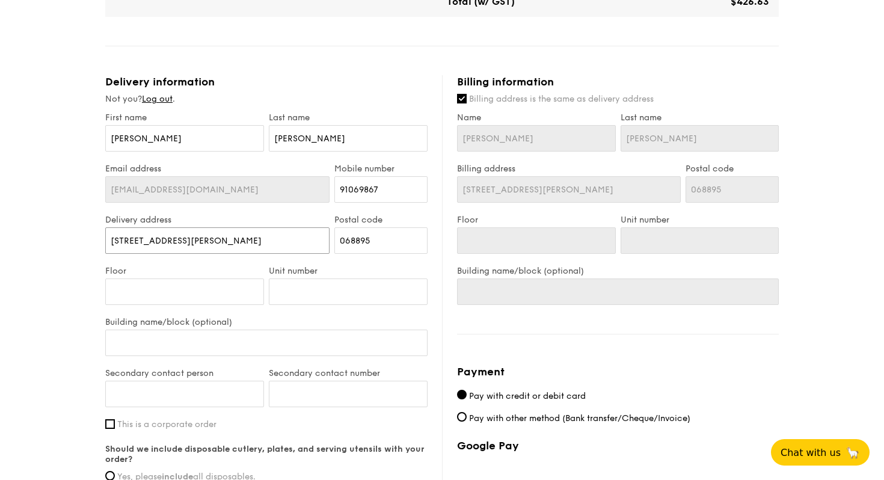
click at [211, 244] on input "[STREET_ADDRESS][PERSON_NAME]" at bounding box center [217, 240] width 224 height 26
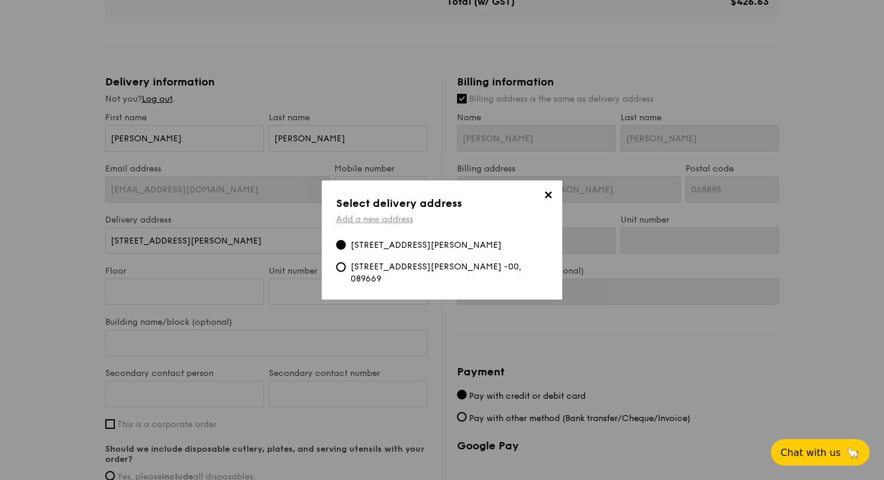
click at [367, 224] on link "Add a new address" at bounding box center [374, 219] width 77 height 10
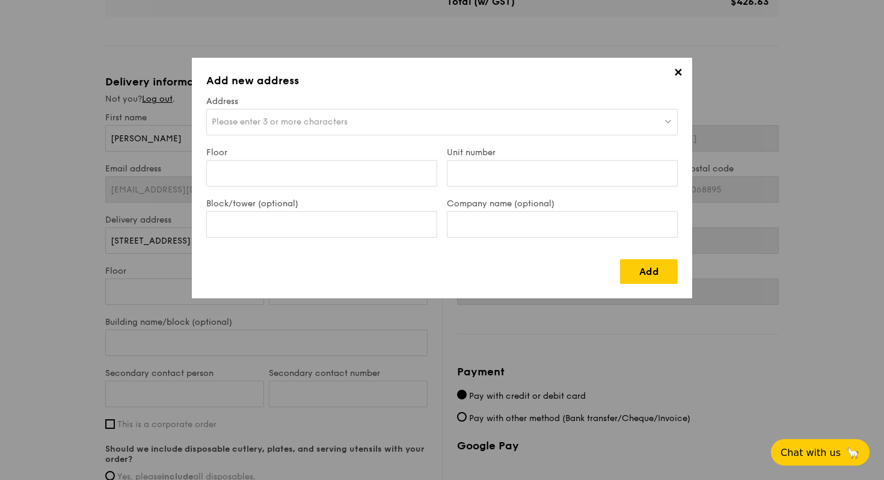
click at [325, 126] on span "Please enter 3 or more characters" at bounding box center [280, 122] width 136 height 10
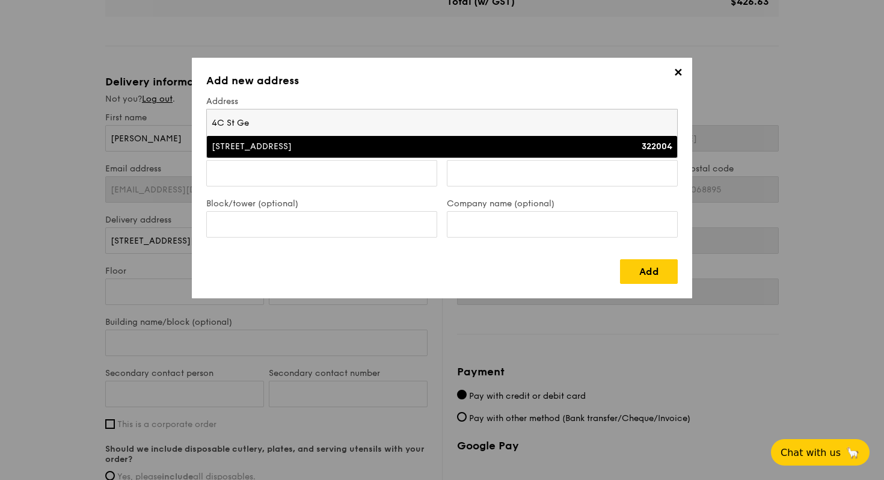
type input "4C St Ge"
click at [305, 151] on div "[STREET_ADDRESS]" at bounding box center [385, 147] width 346 height 12
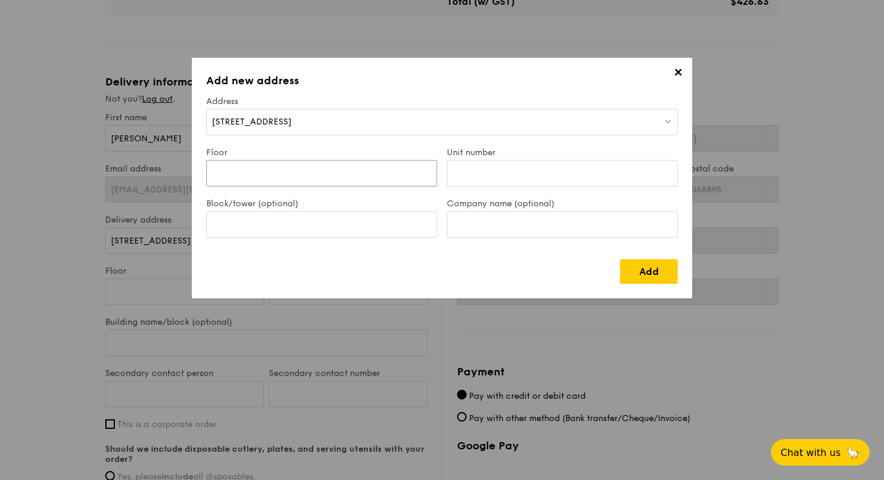
click at [292, 178] on input "Floor" at bounding box center [321, 173] width 231 height 26
type input "07"
type input "149"
type input "4C"
click at [655, 265] on link "Add" at bounding box center [649, 271] width 58 height 25
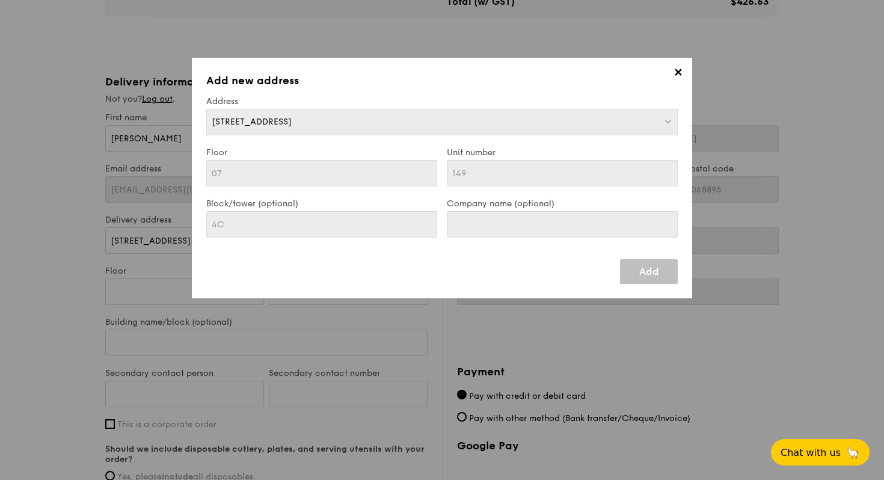
type input "[STREET_ADDRESS]"
type input "322004"
type input "07"
type input "149"
type input "4C"
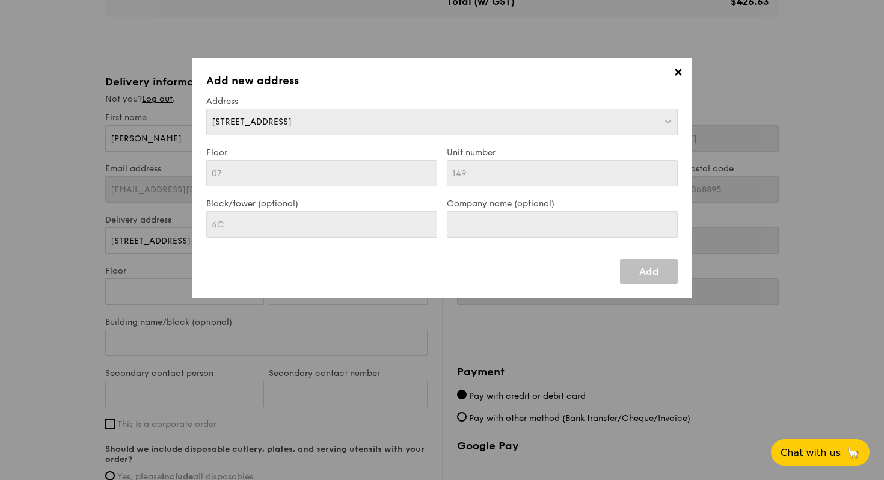
type input "[STREET_ADDRESS]"
type input "322004"
type input "07"
type input "149"
type input "4C"
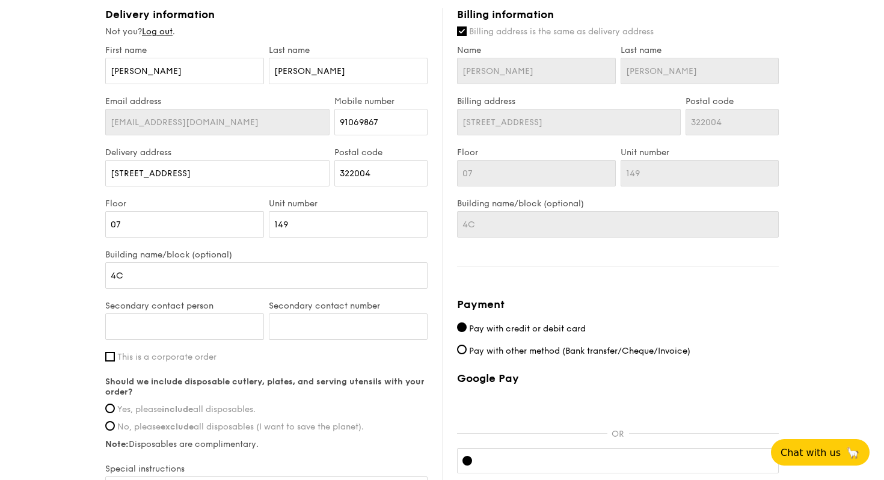
scroll to position [627, 0]
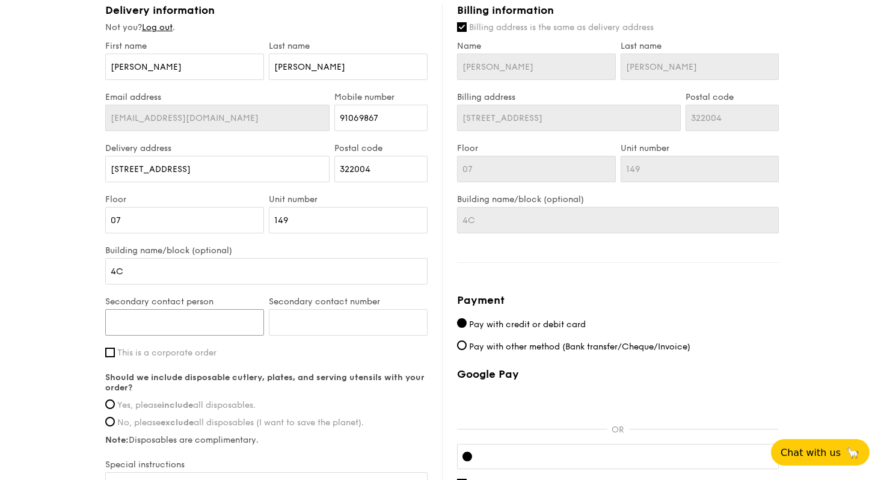
click at [216, 315] on input "Secondary contact person" at bounding box center [184, 322] width 159 height 26
type input "[PERSON_NAME]"
type input "8"
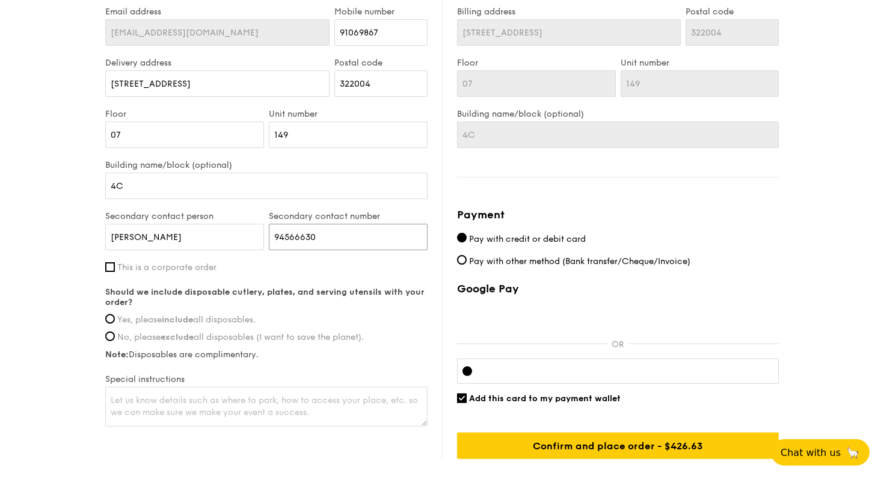
scroll to position [723, 0]
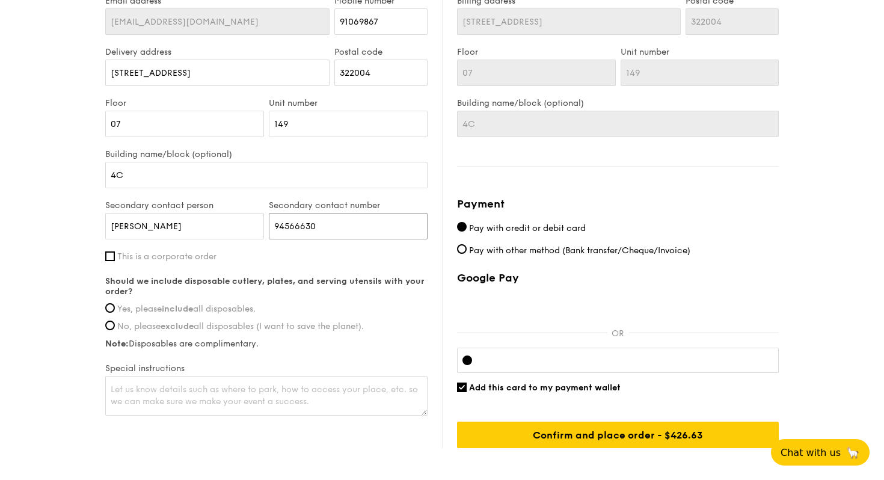
type input "94566630"
click at [125, 328] on span "No, please exclude all disposables (I want to save the planet)." at bounding box center [240, 326] width 247 height 10
click at [115, 328] on input "No, please exclude all disposables (I want to save the planet)." at bounding box center [110, 325] width 10 height 10
radio input "true"
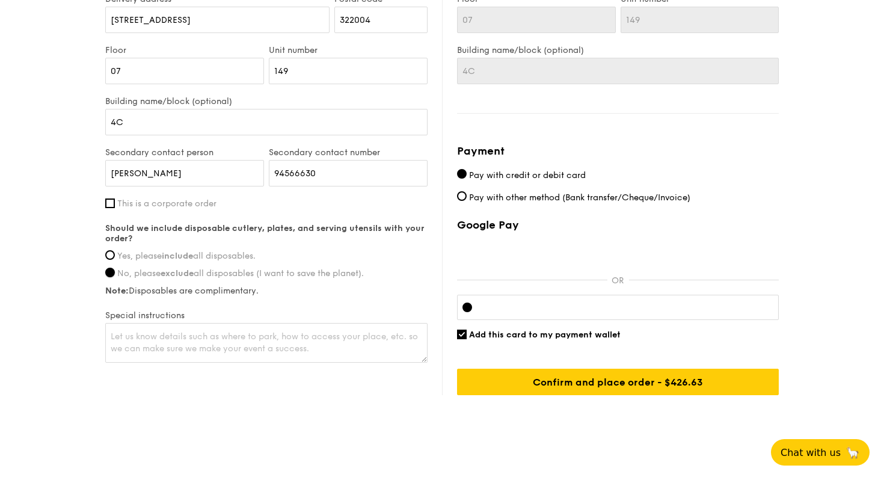
scroll to position [786, 0]
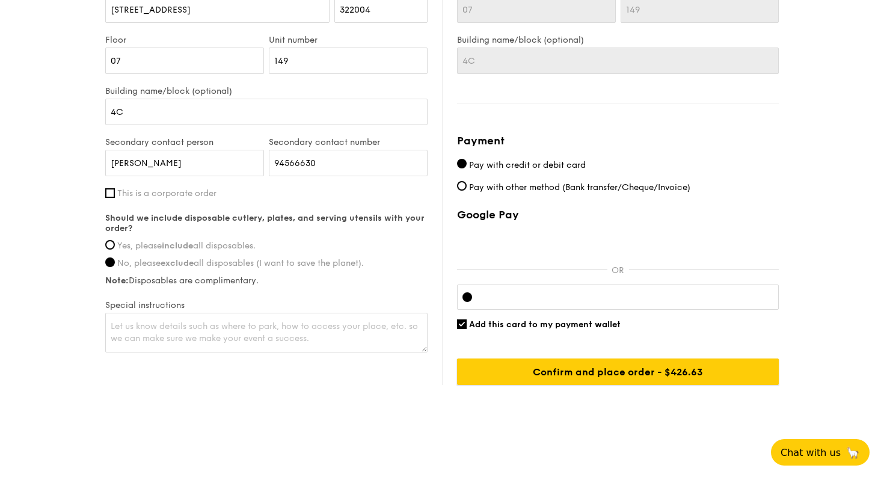
drag, startPoint x: 624, startPoint y: 376, endPoint x: 546, endPoint y: 434, distance: 97.0
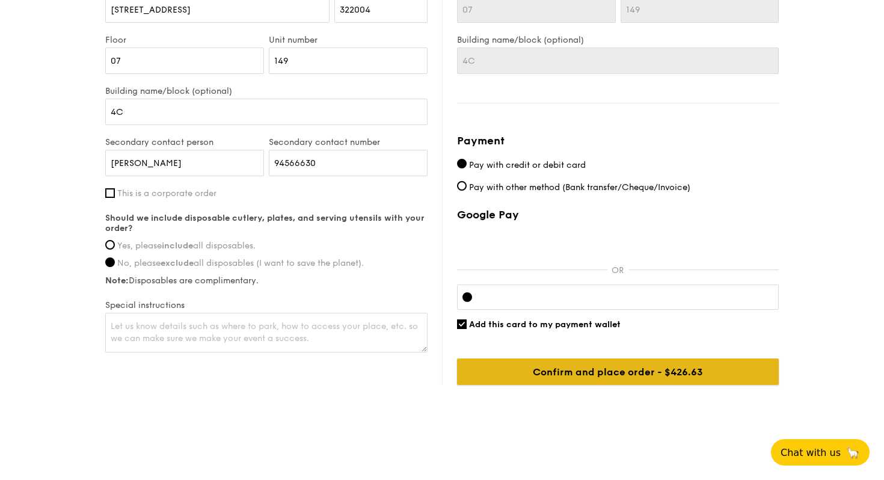
click at [599, 370] on input "Confirm and place order - $426.63" at bounding box center [618, 371] width 322 height 26
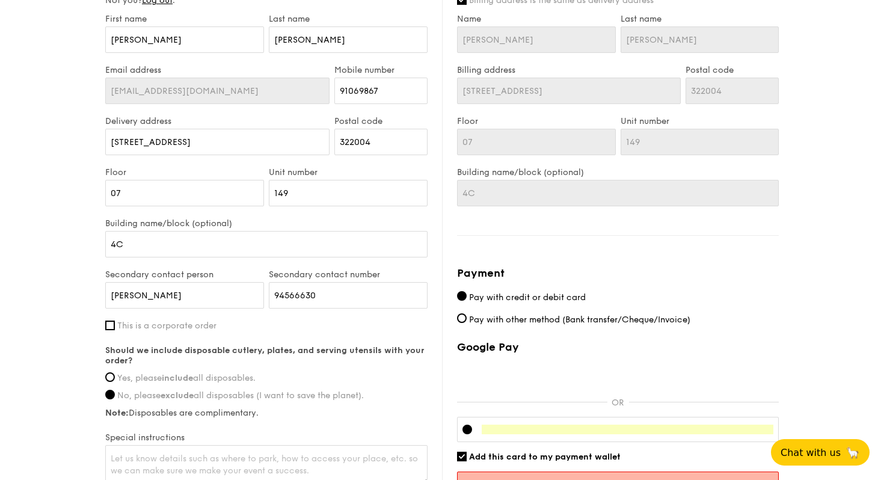
scroll to position [803, 0]
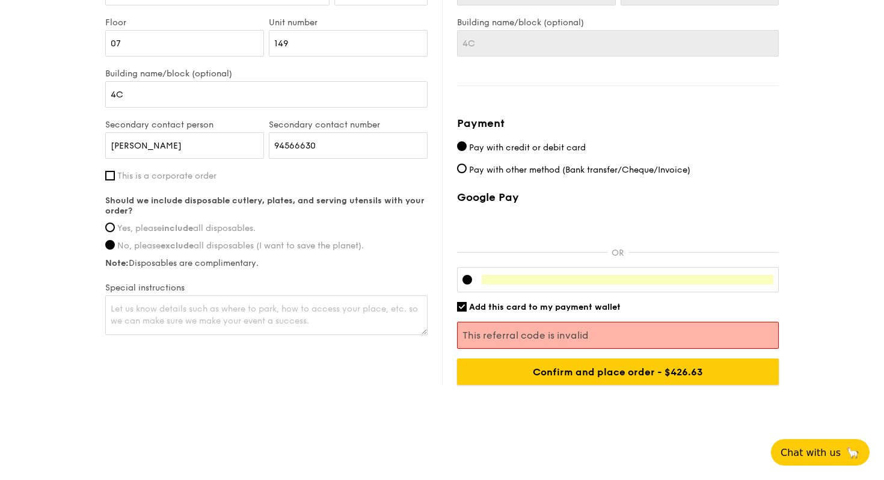
drag, startPoint x: 568, startPoint y: 379, endPoint x: 633, endPoint y: 272, distance: 125.2
click at [633, 272] on div "Google Pay OR Add this card to my payment wallet This referral code is invalid …" at bounding box center [618, 288] width 322 height 194
click at [762, 286] on div at bounding box center [618, 279] width 322 height 25
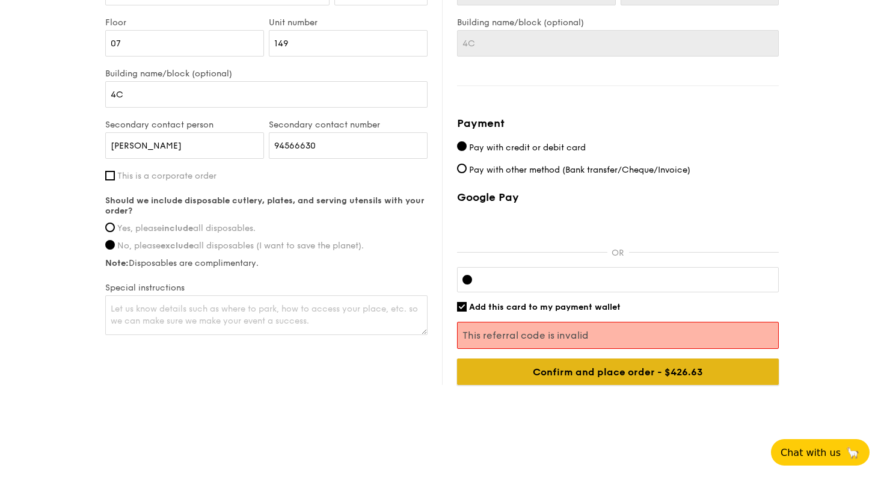
click at [720, 369] on input "Confirm and place order - $426.63" at bounding box center [618, 371] width 322 height 26
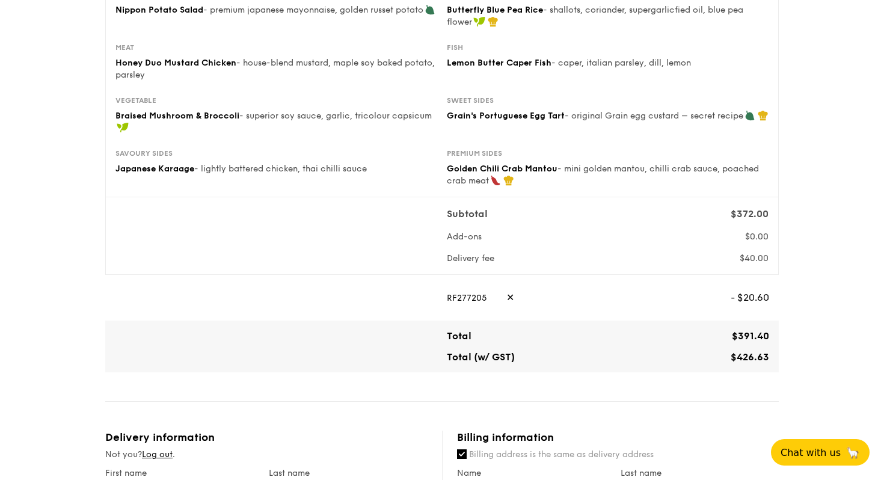
scroll to position [200, 0]
click at [506, 297] on span "✕" at bounding box center [510, 297] width 8 height 26
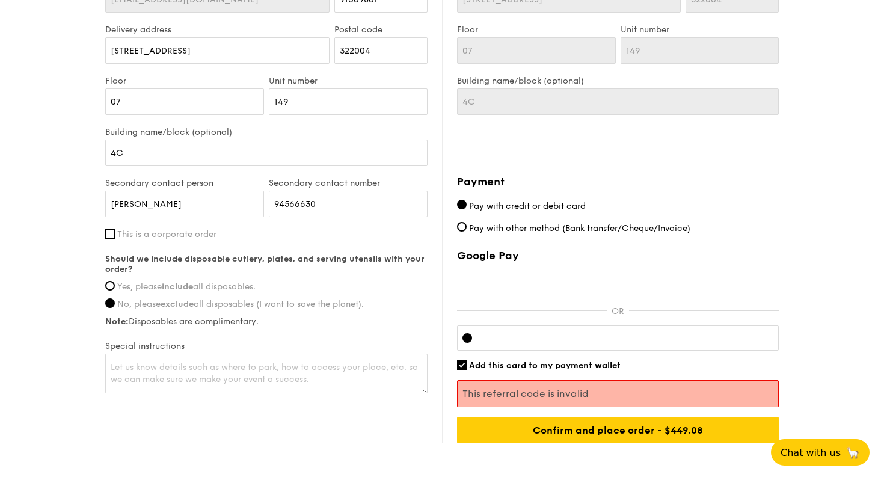
scroll to position [803, 0]
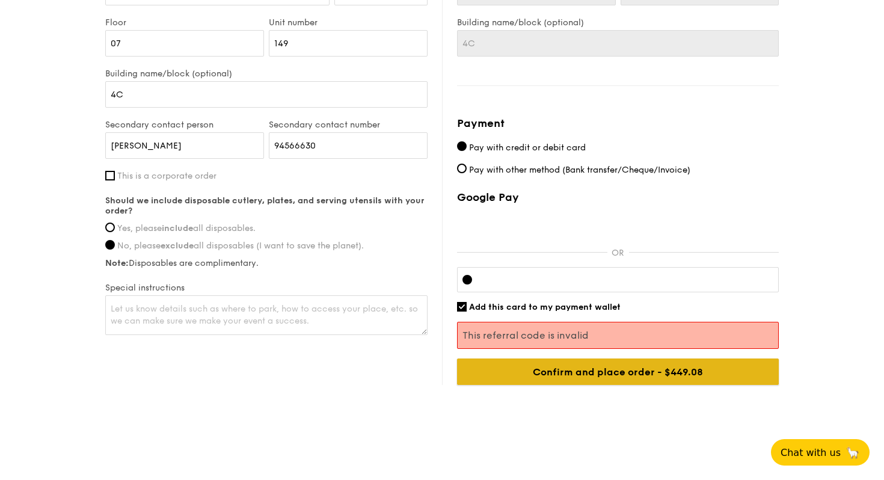
click at [595, 380] on input "Confirm and place order - $426.63" at bounding box center [618, 371] width 322 height 26
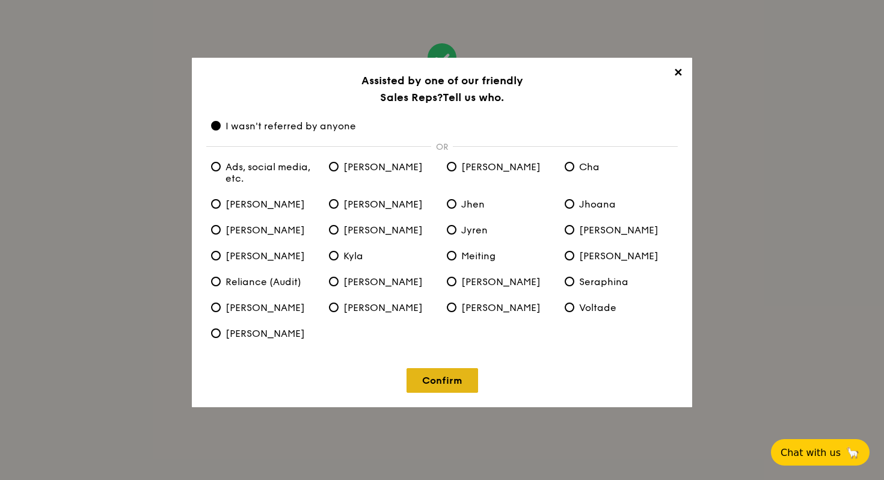
click at [447, 385] on link "Confirm" at bounding box center [442, 380] width 72 height 25
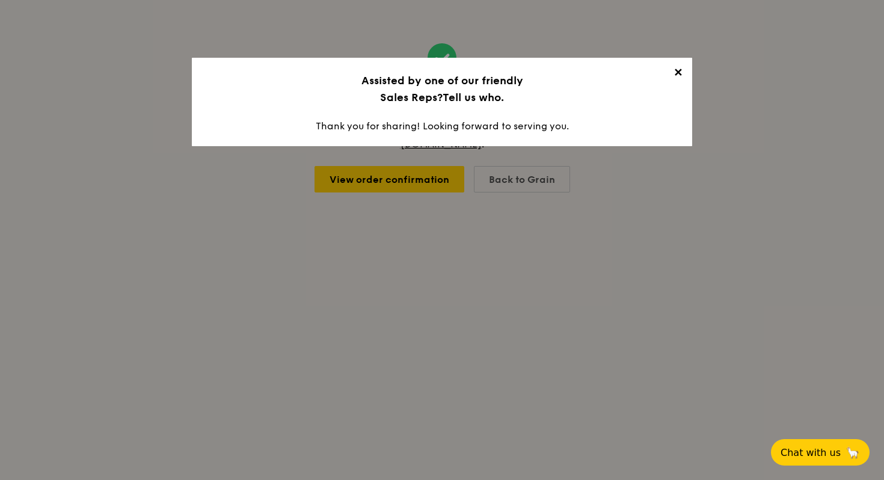
click at [681, 72] on span "✕" at bounding box center [677, 74] width 17 height 17
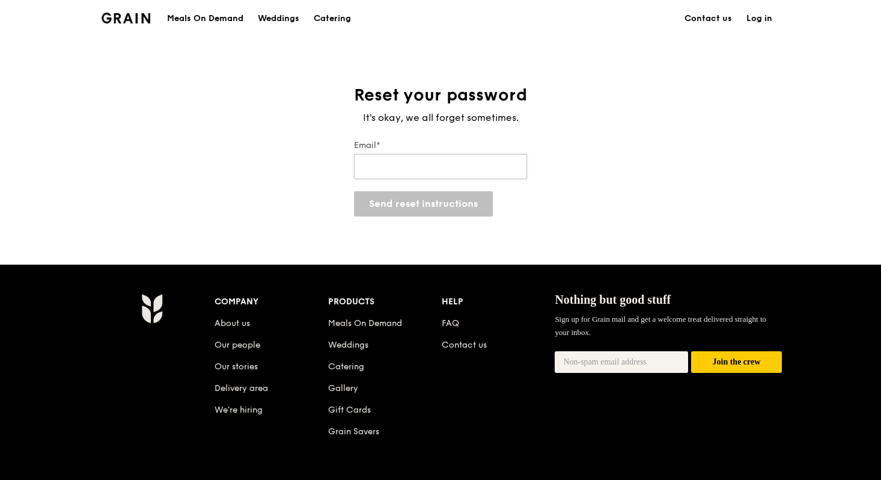
click at [408, 166] on input "Email*" at bounding box center [440, 166] width 173 height 25
type input "[EMAIL_ADDRESS][DOMAIN_NAME]"
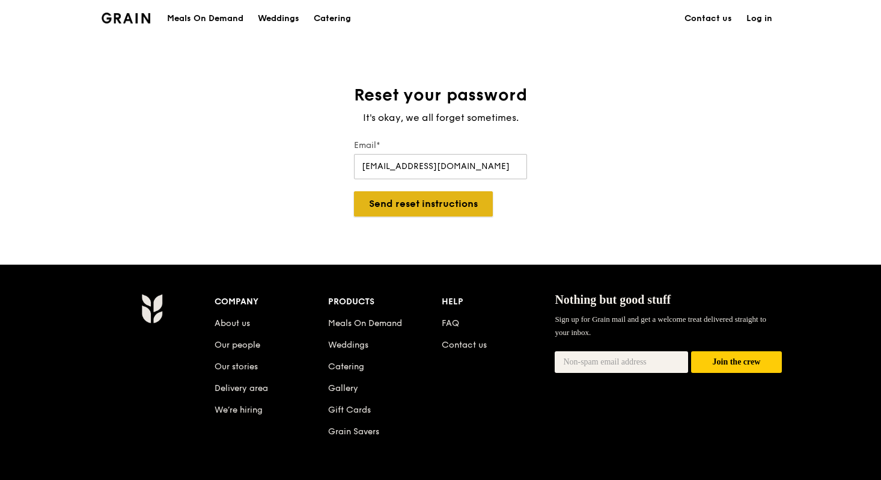
click at [446, 214] on button "Send reset instructions" at bounding box center [423, 203] width 139 height 25
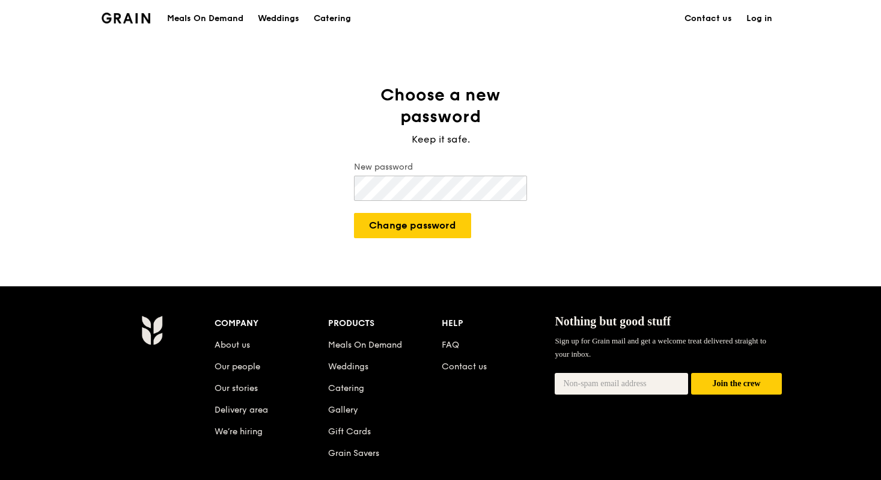
click at [354, 213] on button "Change password" at bounding box center [412, 225] width 117 height 25
